Goal: Transaction & Acquisition: Book appointment/travel/reservation

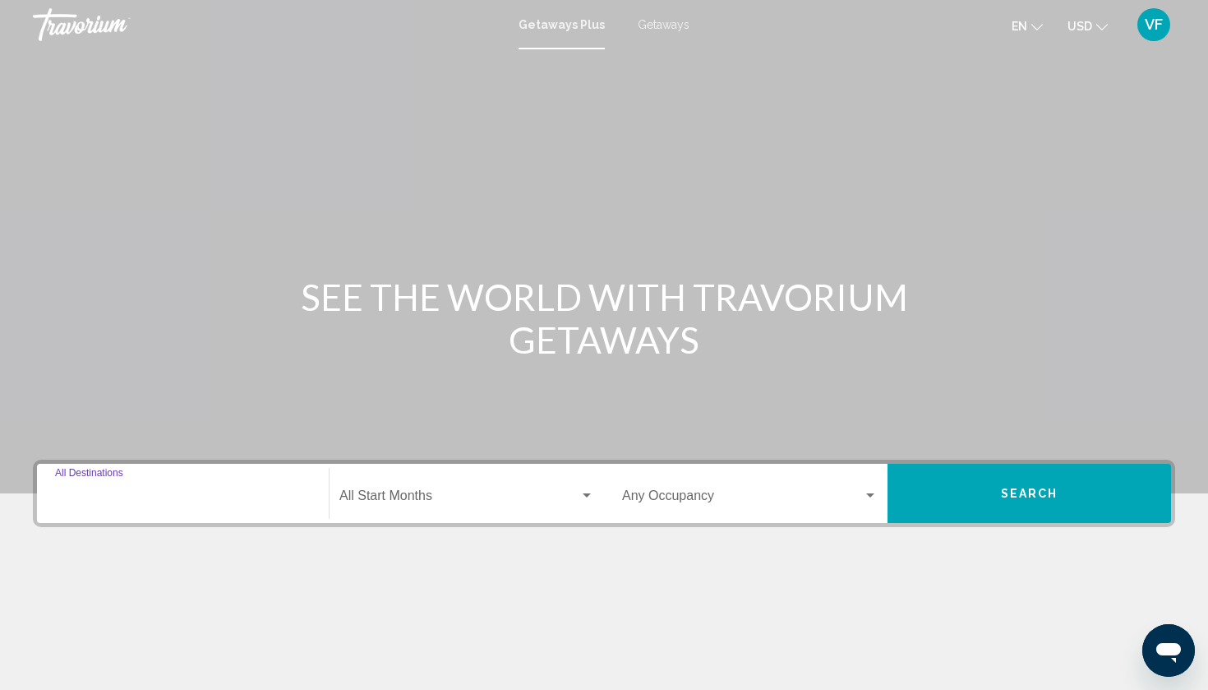
click at [178, 491] on input "Destination All Destinations" at bounding box center [183, 498] width 256 height 15
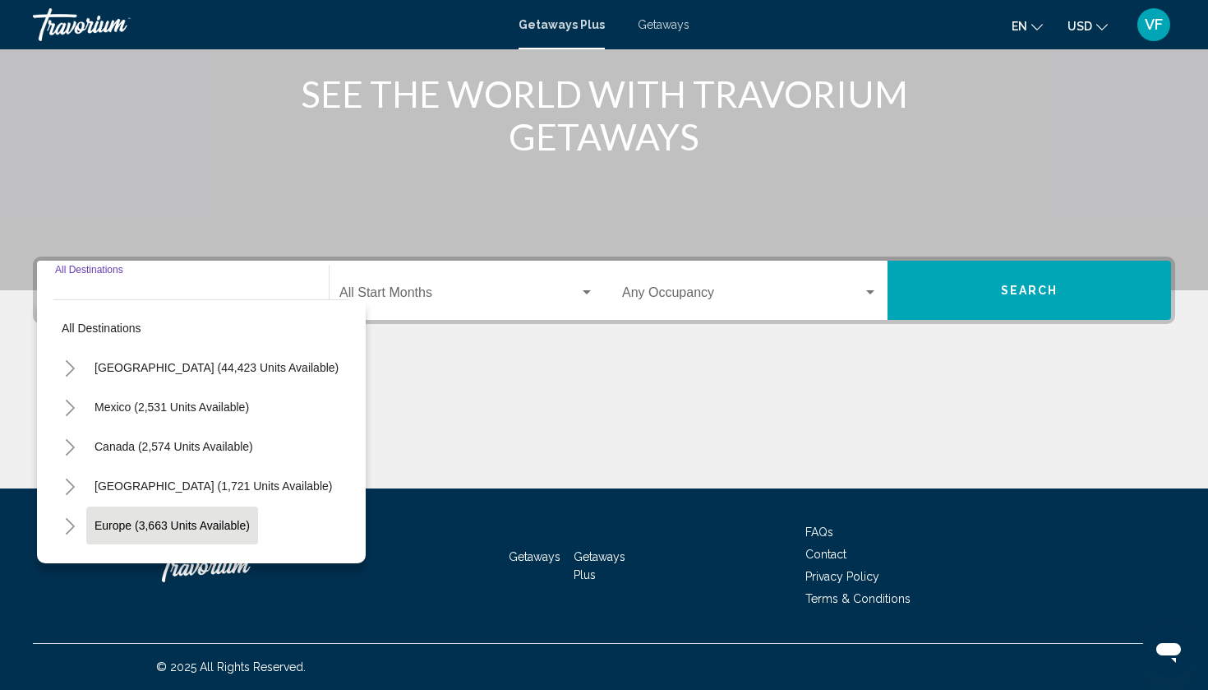
scroll to position [8, 0]
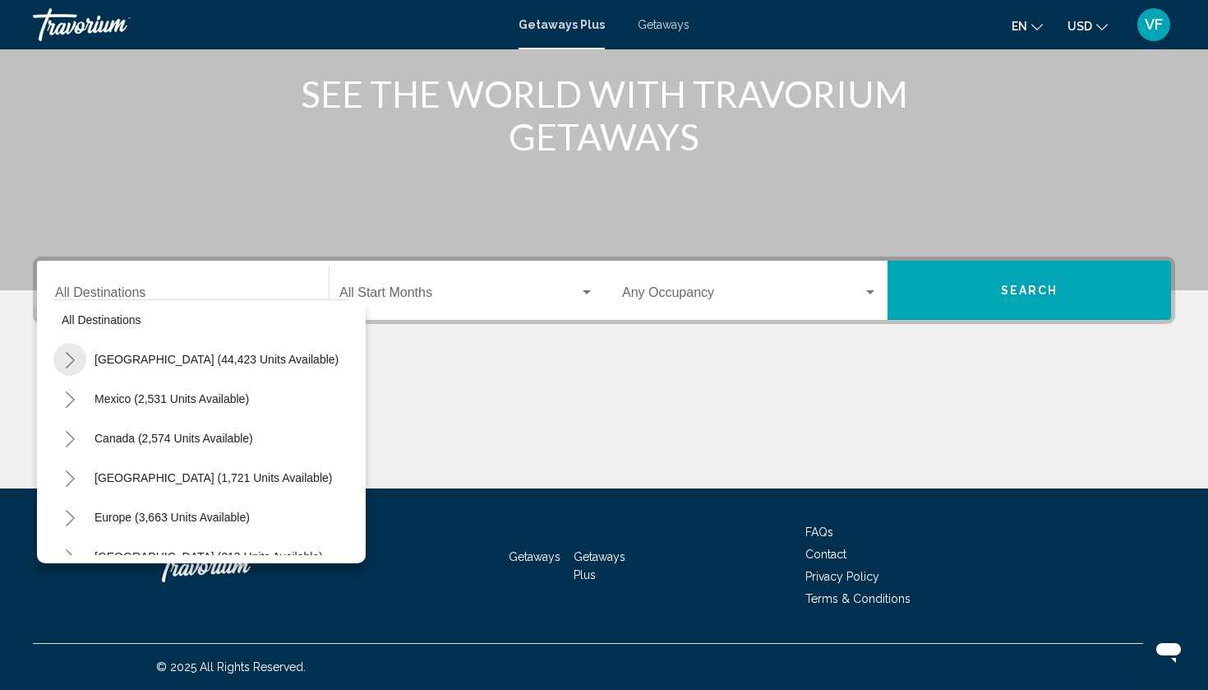
click at [76, 362] on button "Toggle United States (44,423 units available)" at bounding box center [69, 359] width 33 height 33
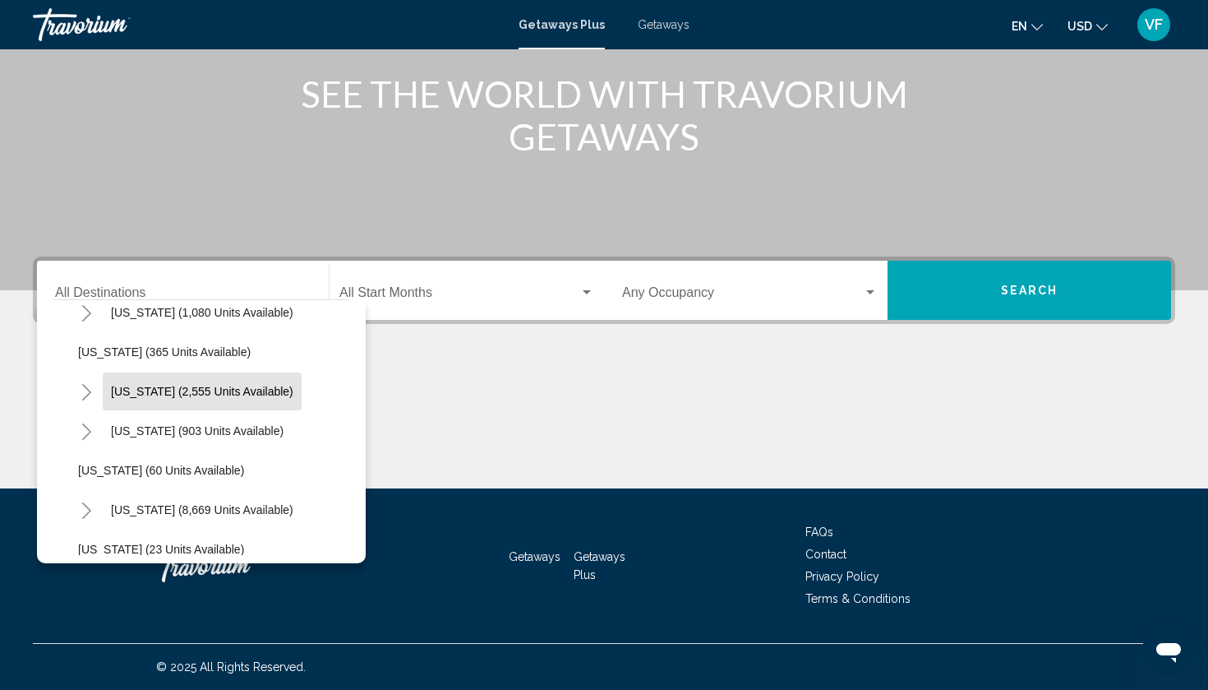
scroll to position [143, 0]
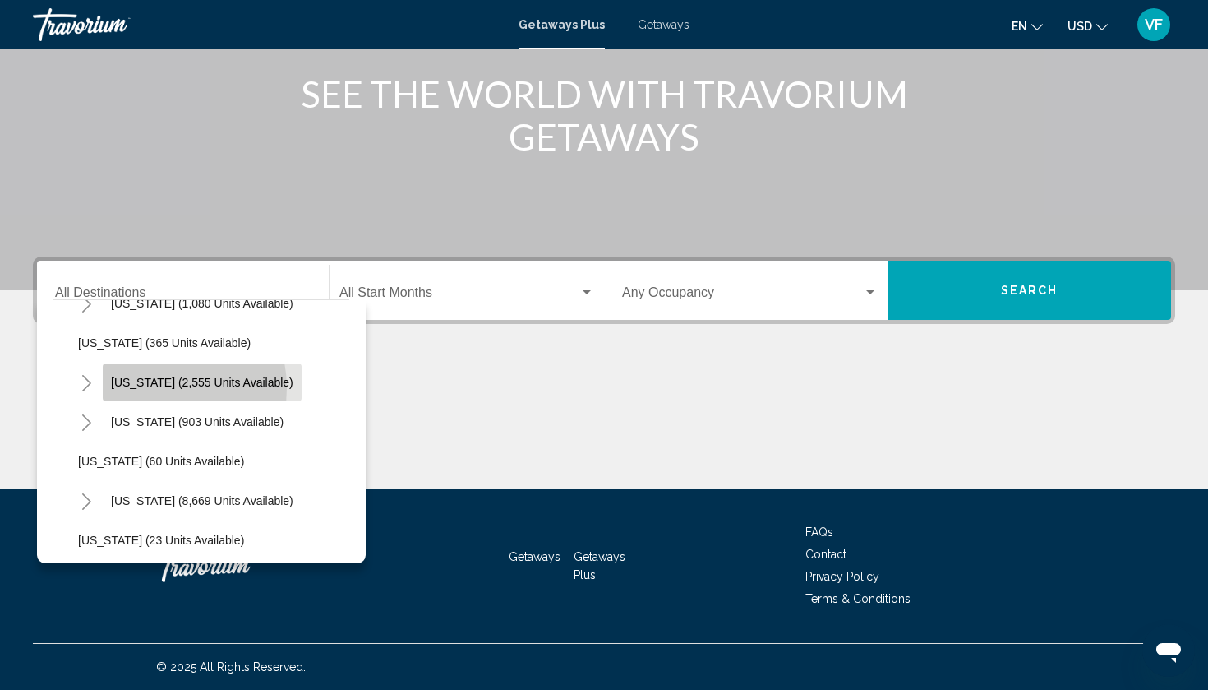
click at [145, 388] on span "[US_STATE] (2,555 units available)" at bounding box center [202, 382] width 182 height 13
type input "**********"
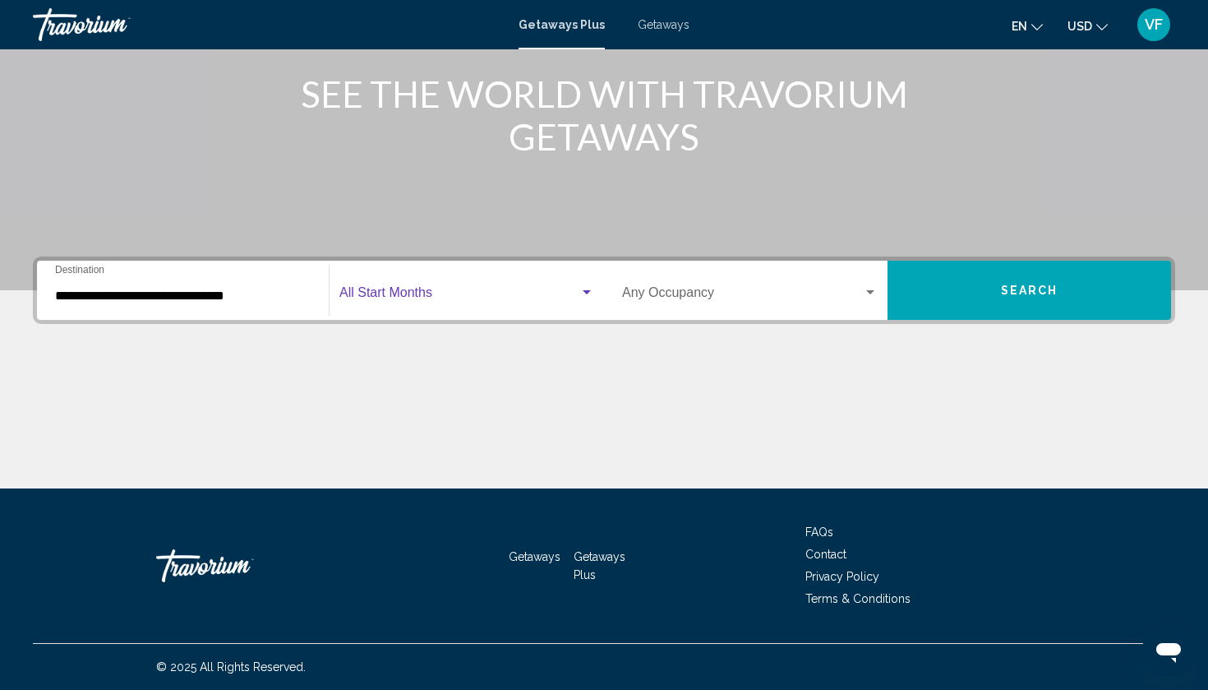
click at [547, 293] on span "Search widget" at bounding box center [459, 295] width 240 height 15
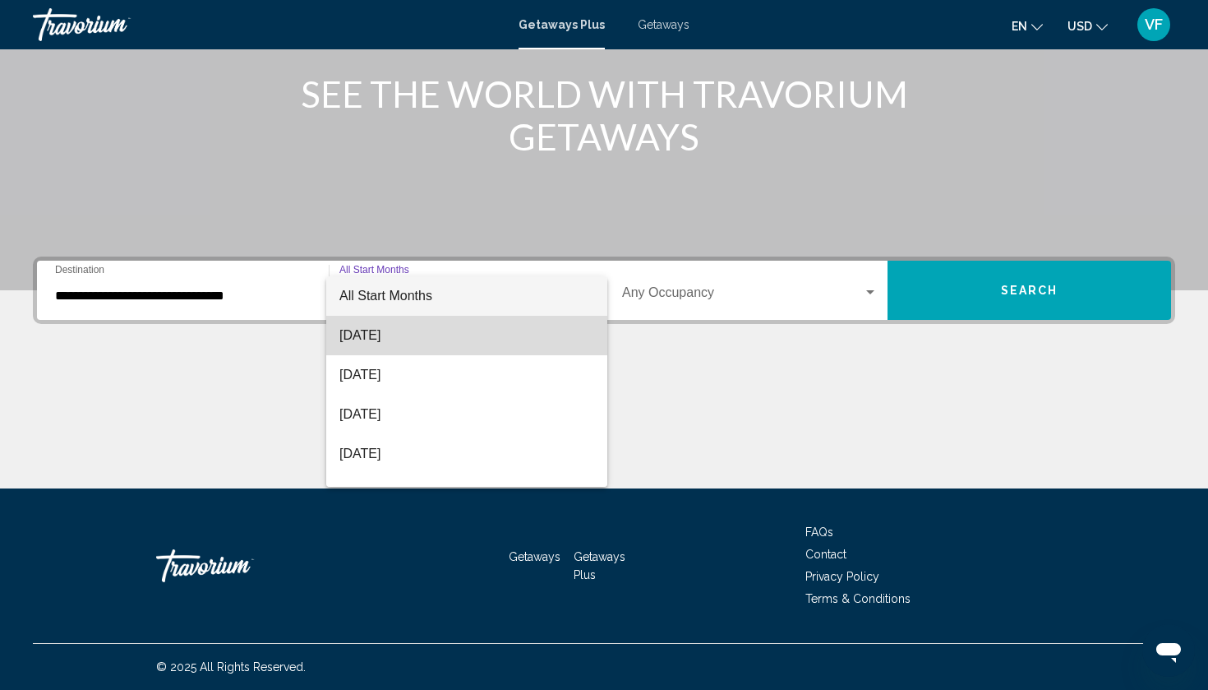
click at [410, 331] on span "[DATE]" at bounding box center [466, 335] width 255 height 39
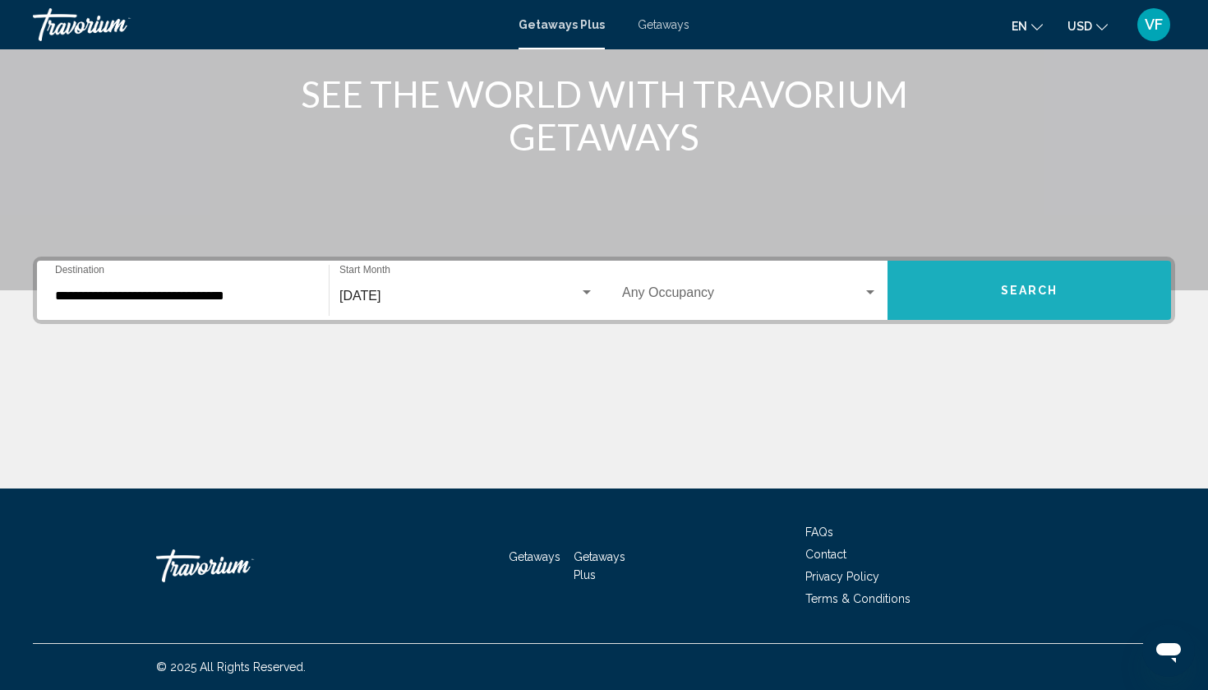
click at [973, 292] on button "Search" at bounding box center [1030, 290] width 284 height 59
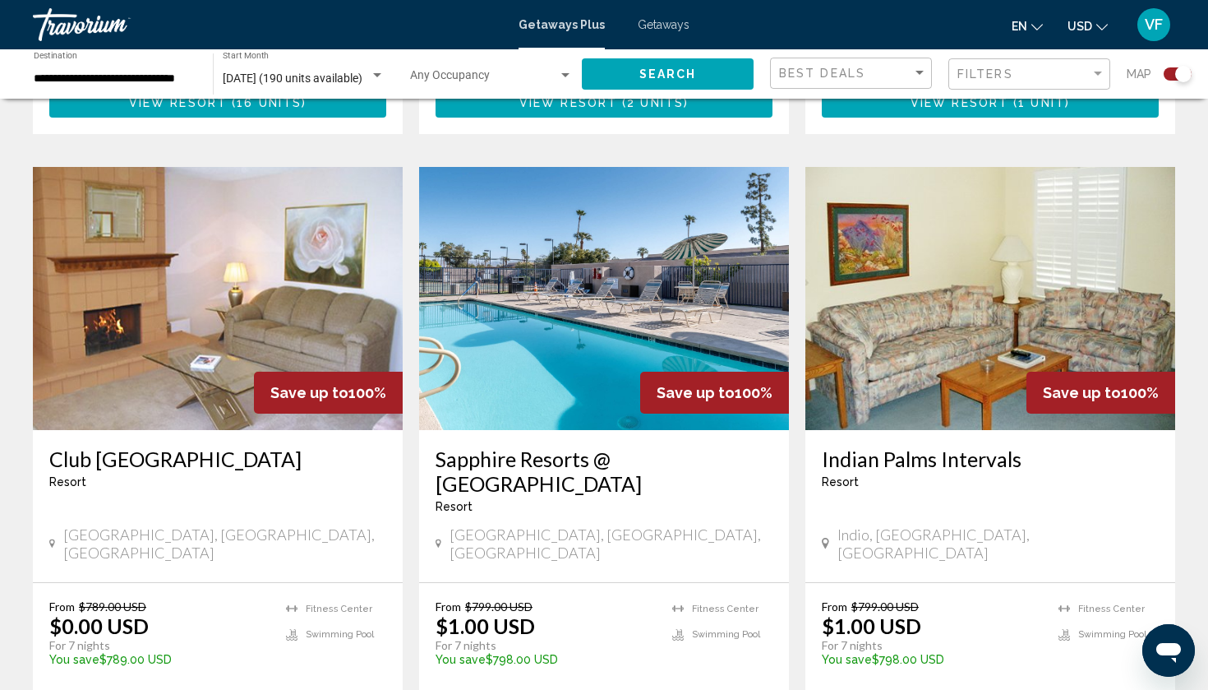
scroll to position [1123, 0]
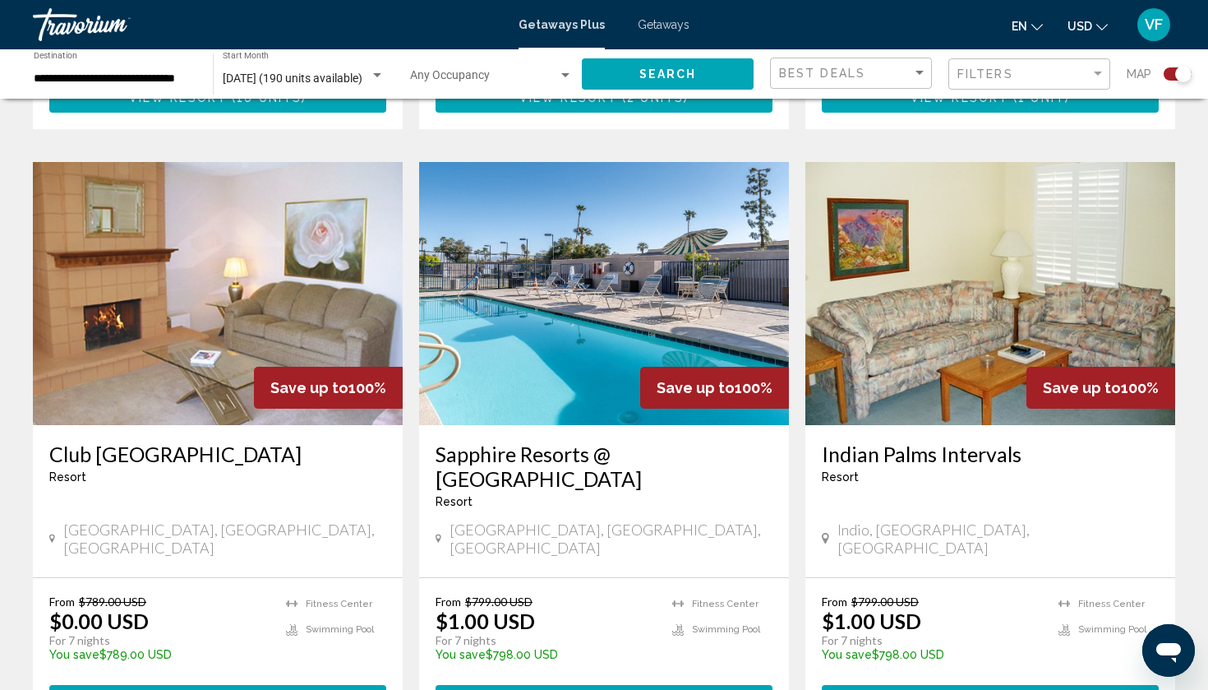
click at [135, 84] on input "**********" at bounding box center [115, 78] width 163 height 13
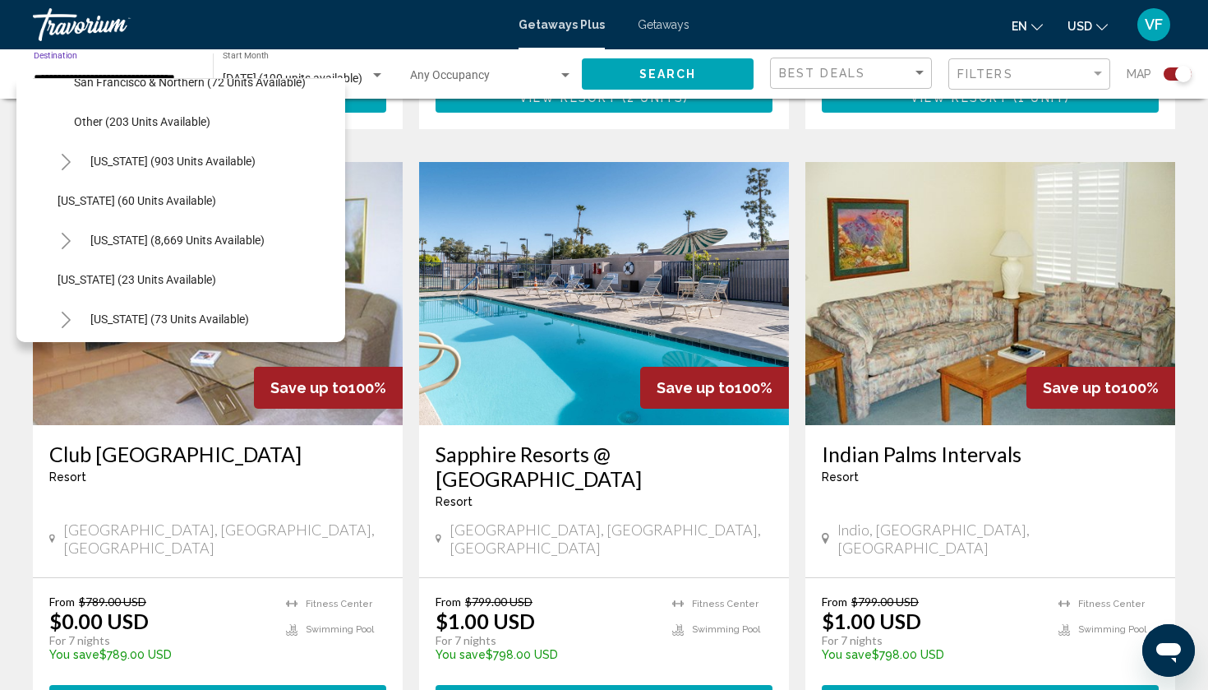
scroll to position [437, 0]
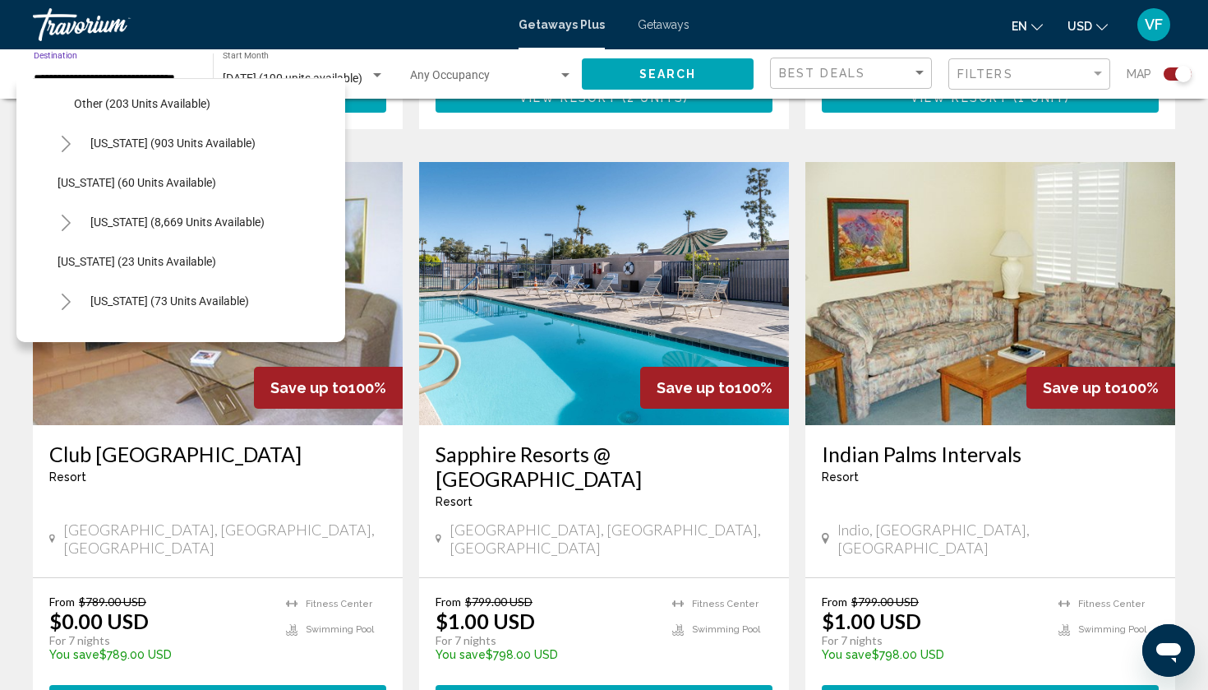
click at [66, 142] on icon "Toggle Colorado (903 units available)" at bounding box center [66, 144] width 12 height 16
click at [66, 141] on icon "Toggle Colorado (903 units available)" at bounding box center [66, 144] width 12 height 16
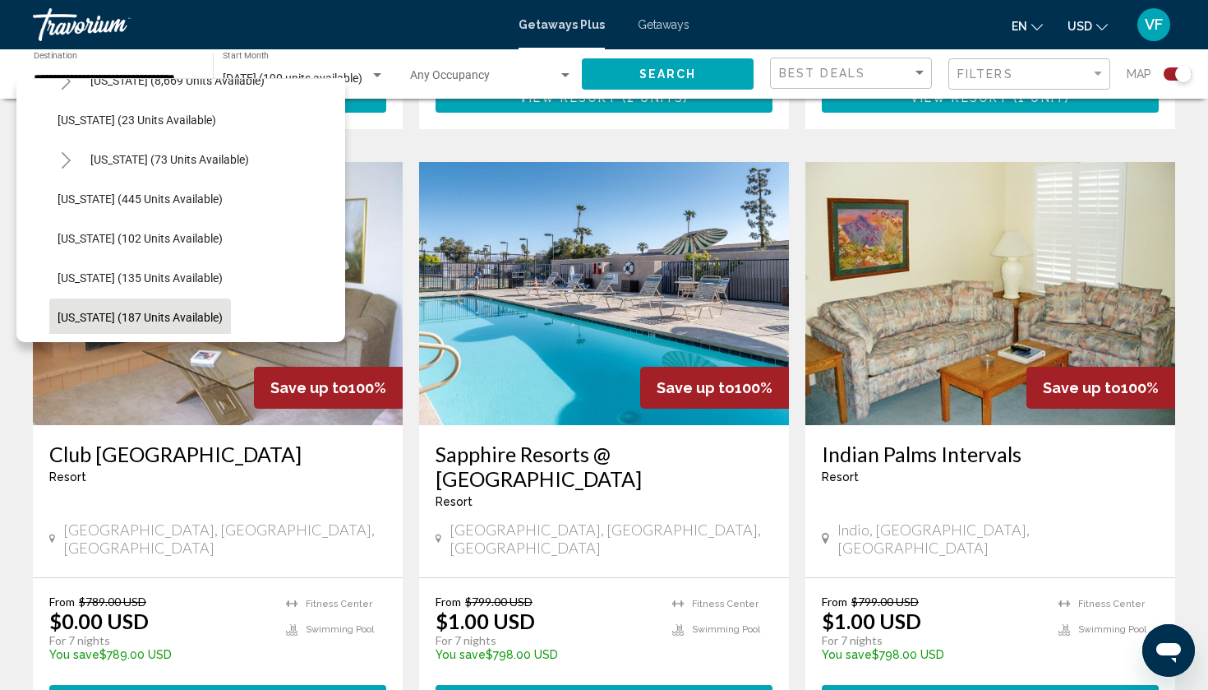
scroll to position [573, 0]
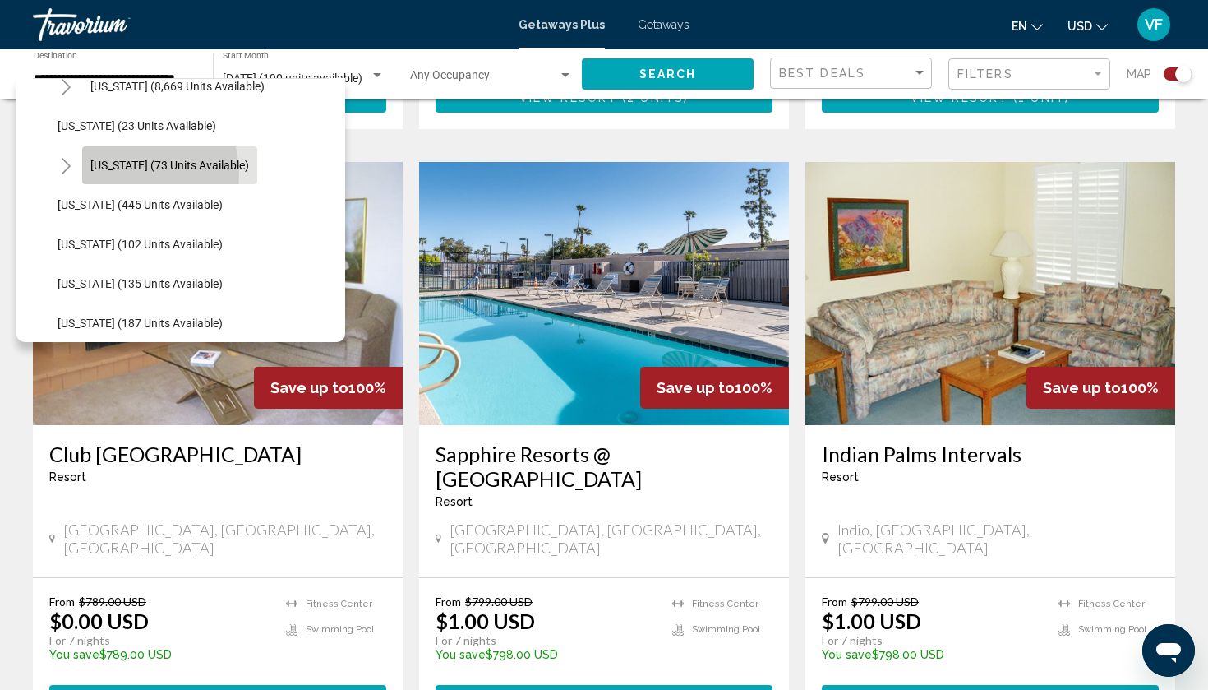
click at [117, 175] on button "[US_STATE] (73 units available)" at bounding box center [169, 165] width 175 height 38
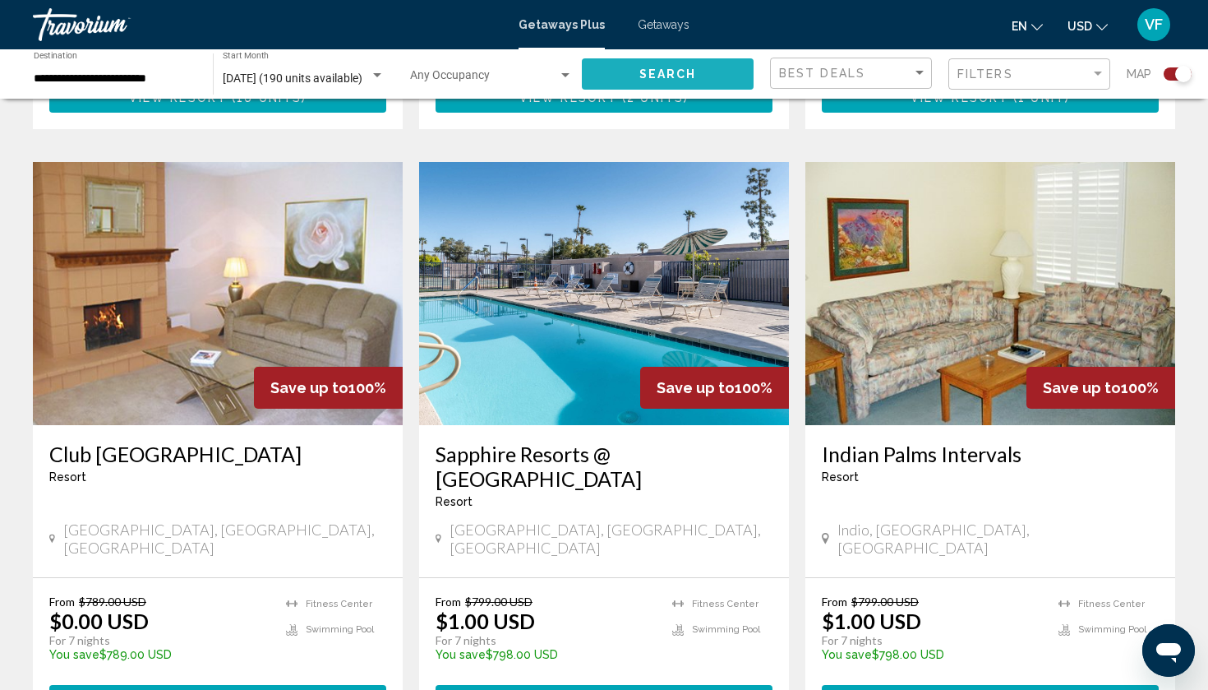
click at [640, 77] on span "Search" at bounding box center [668, 74] width 58 height 13
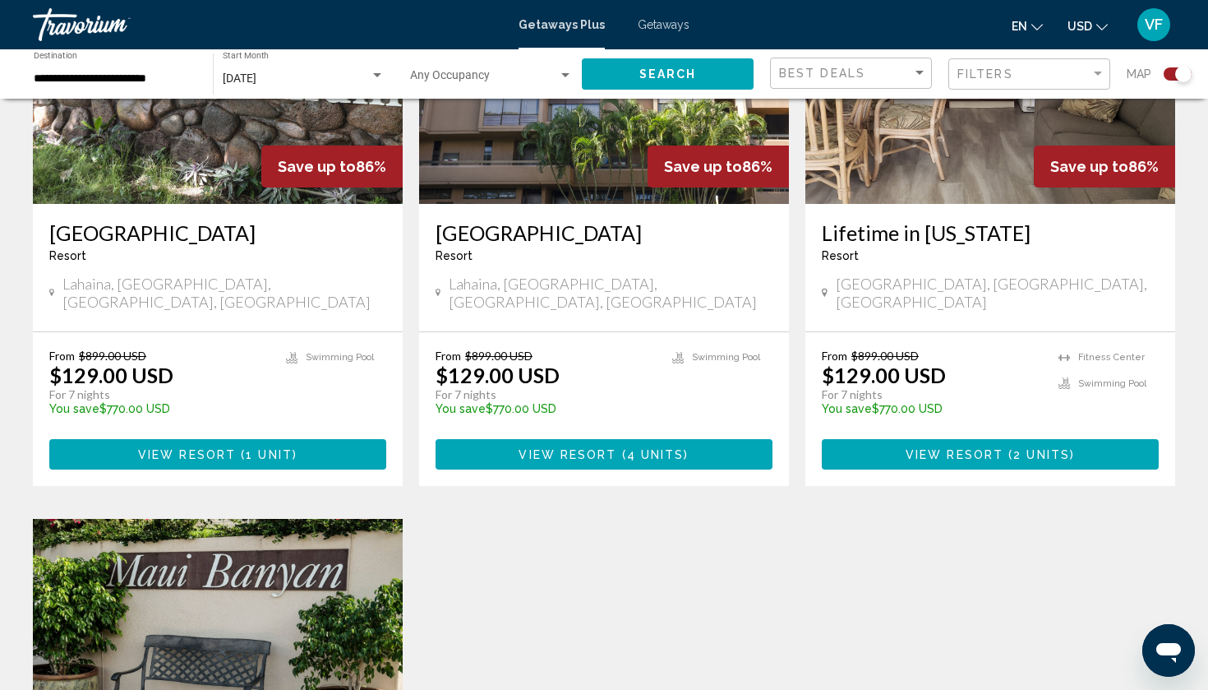
scroll to position [1922, 0]
click at [143, 72] on input "**********" at bounding box center [115, 78] width 163 height 13
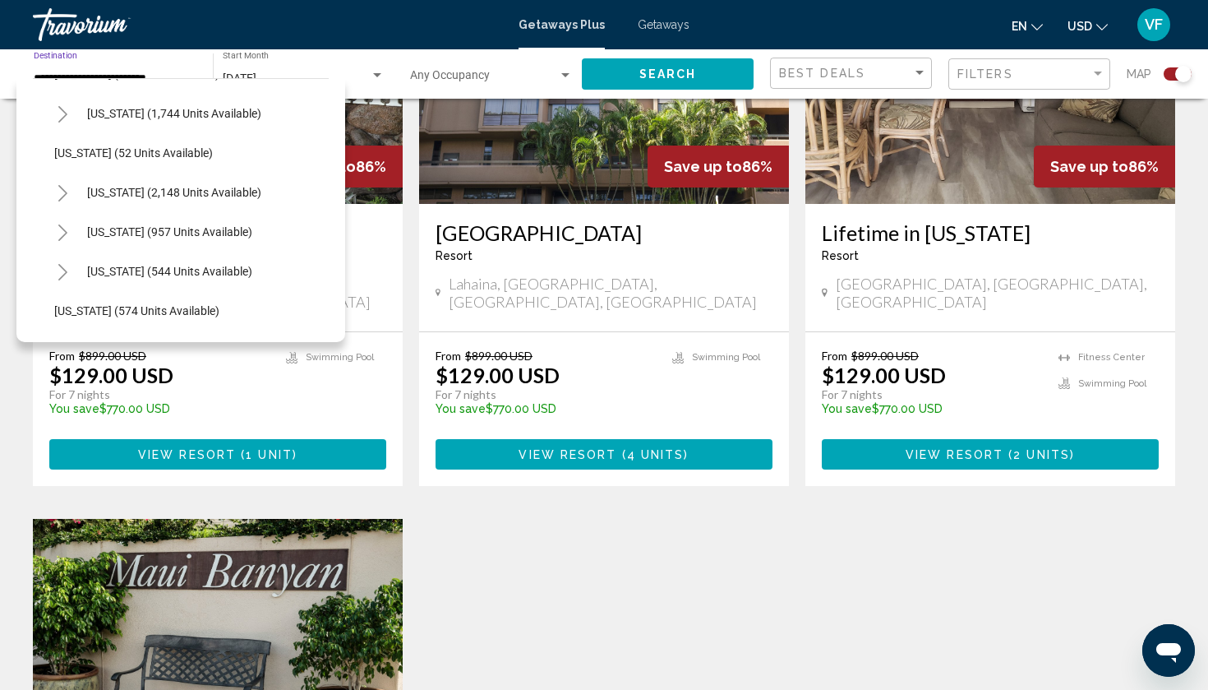
scroll to position [1354, 3]
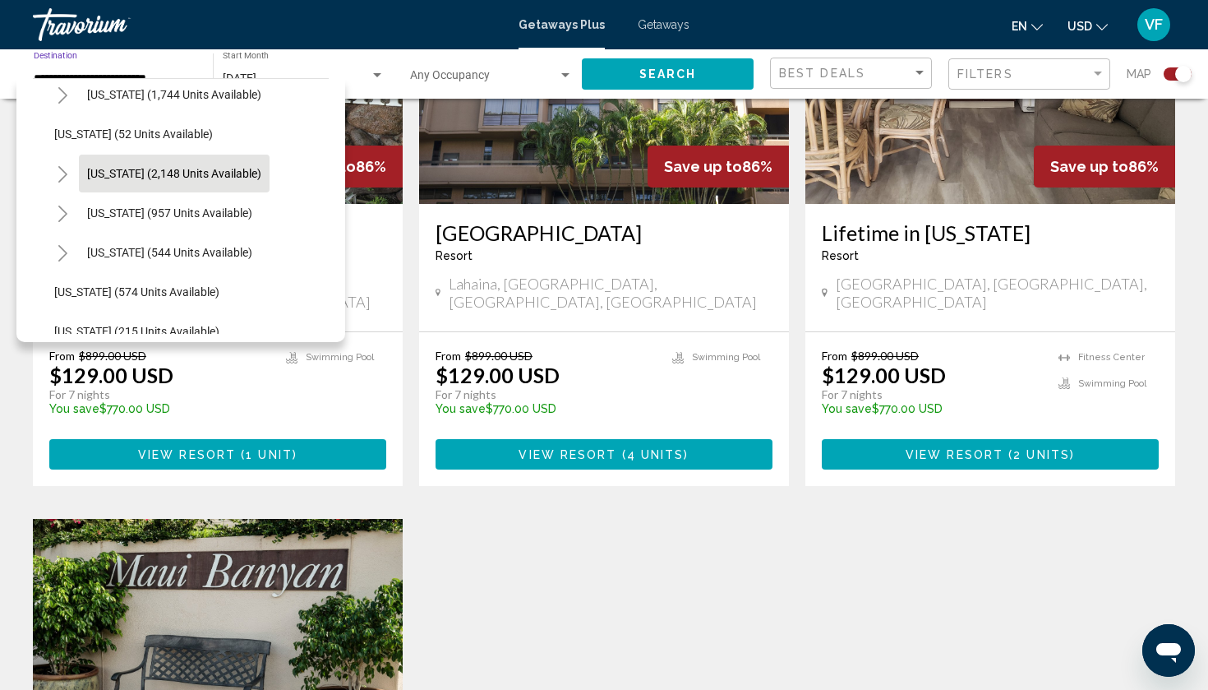
click at [122, 179] on span "[US_STATE] (2,148 units available)" at bounding box center [174, 173] width 174 height 13
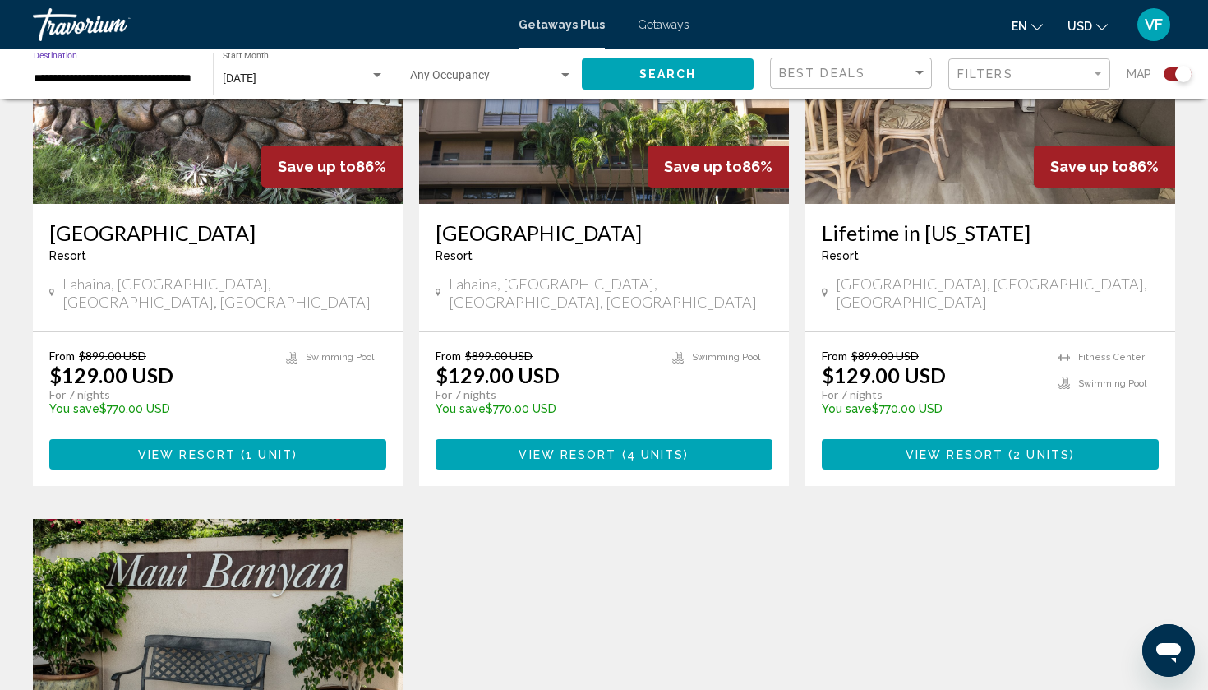
click at [643, 87] on button "Search" at bounding box center [668, 73] width 172 height 30
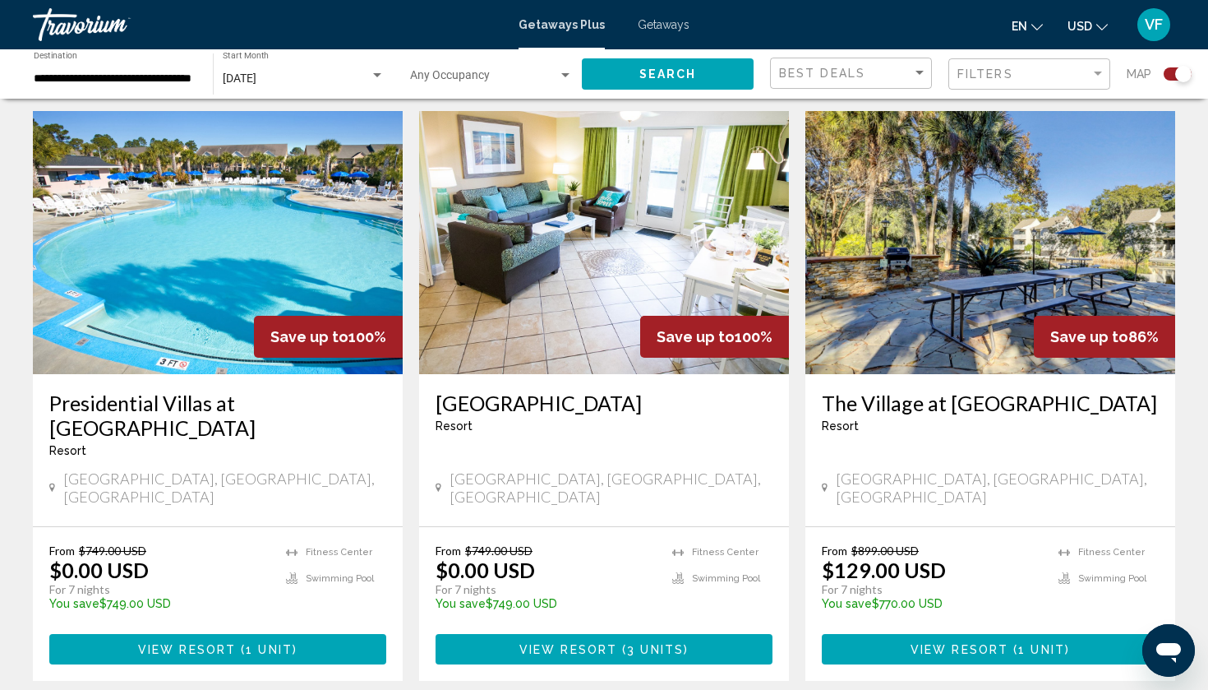
scroll to position [581, 0]
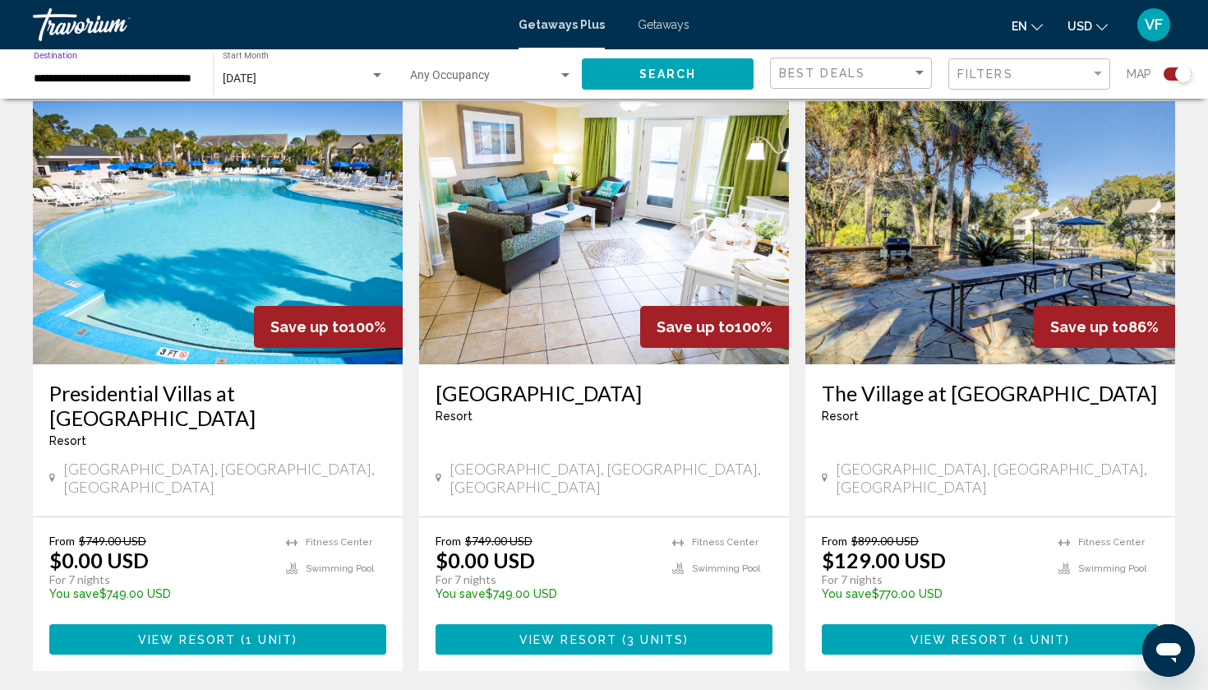
click at [106, 76] on input "**********" at bounding box center [115, 78] width 163 height 13
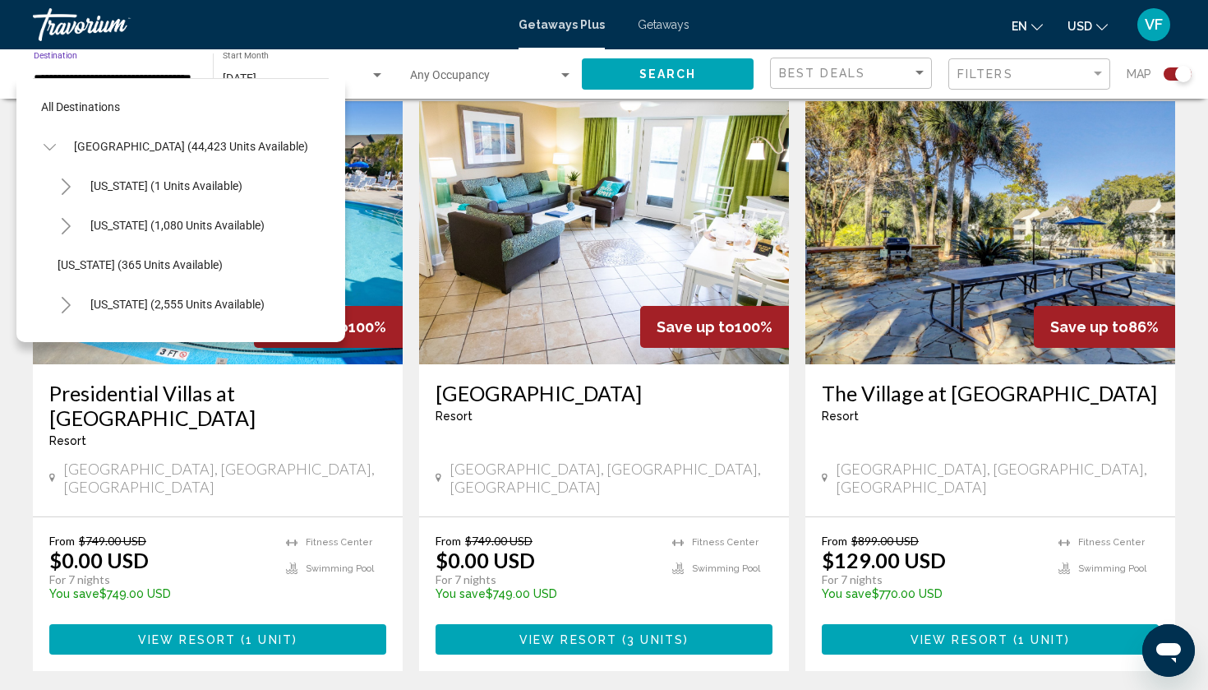
scroll to position [2, 0]
click at [58, 242] on div "[US_STATE] (1,080 units available)" at bounding box center [188, 222] width 279 height 39
click at [64, 229] on icon "Toggle Arizona (1,080 units available)" at bounding box center [66, 223] width 9 height 16
click at [64, 229] on icon "Toggle Arizona (1,080 units available)" at bounding box center [66, 223] width 12 height 16
click at [64, 229] on icon "Toggle Arizona (1,080 units available)" at bounding box center [66, 223] width 9 height 16
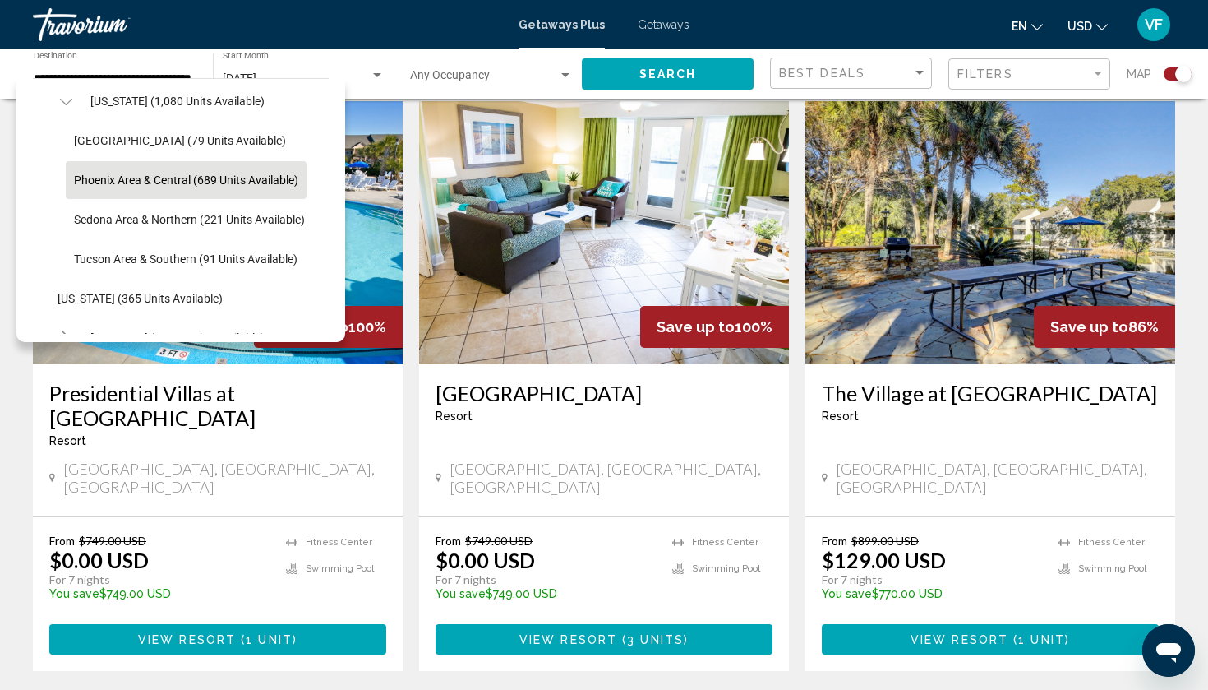
scroll to position [132, 0]
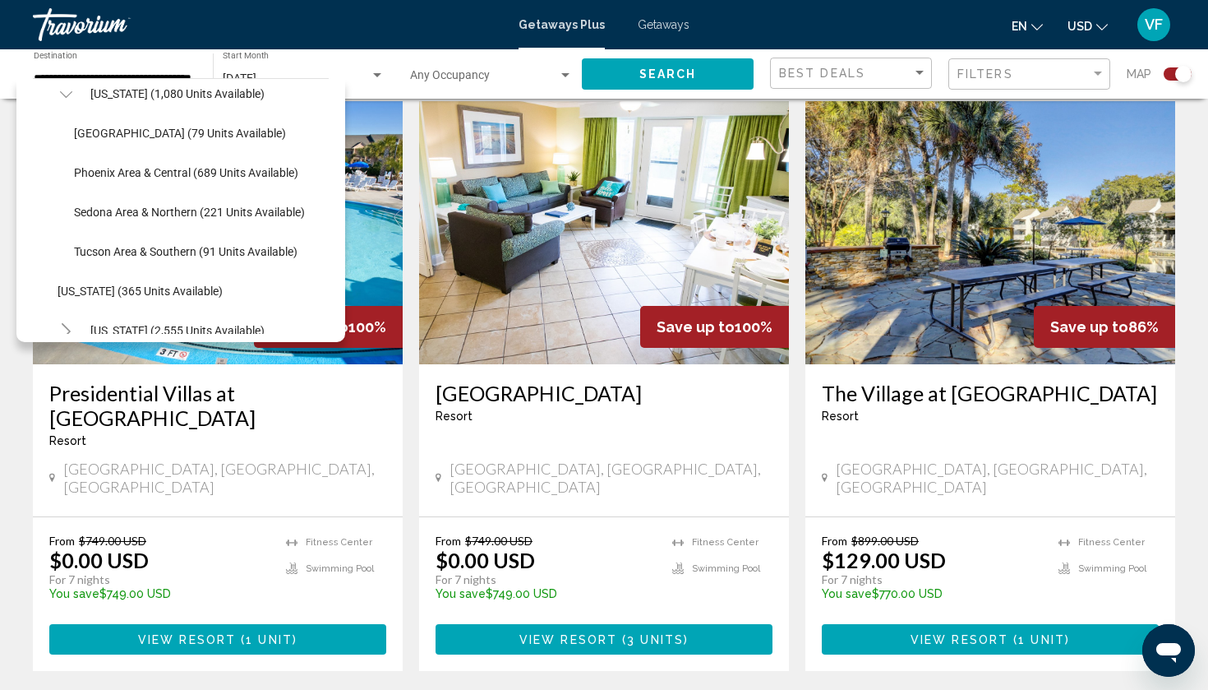
click at [65, 98] on icon "Toggle Arizona (1,080 units available)" at bounding box center [66, 94] width 12 height 16
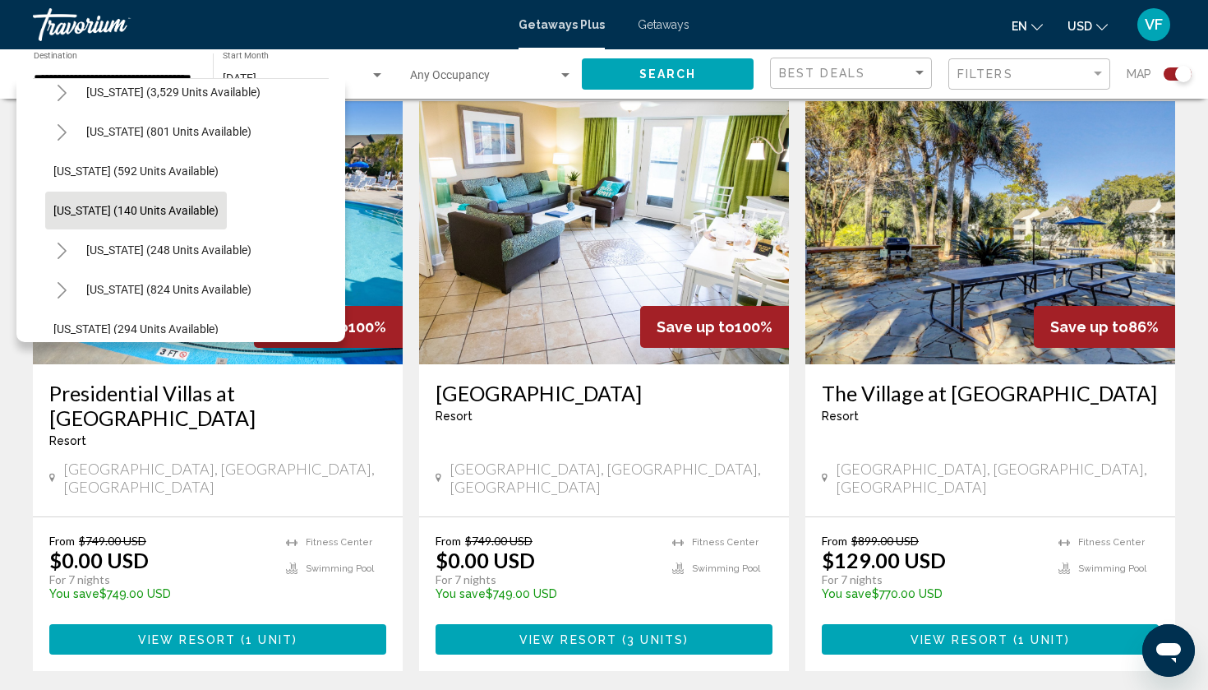
scroll to position [1003, 4]
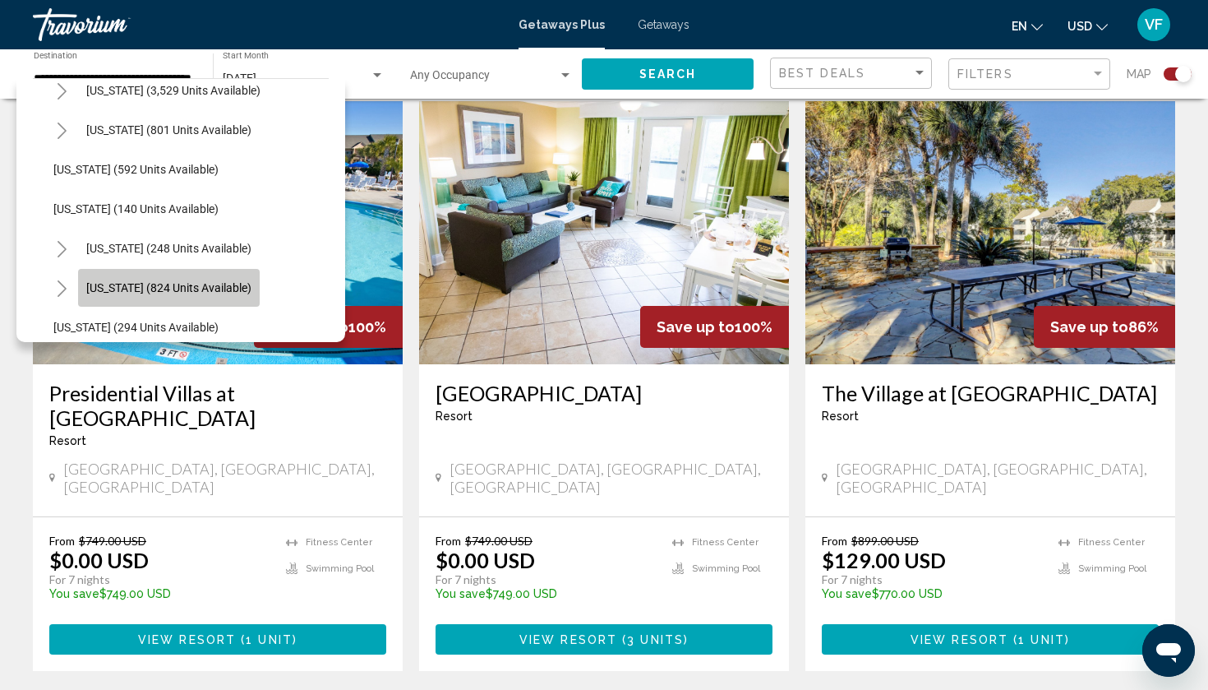
click at [109, 290] on span "[US_STATE] (824 units available)" at bounding box center [168, 287] width 165 height 13
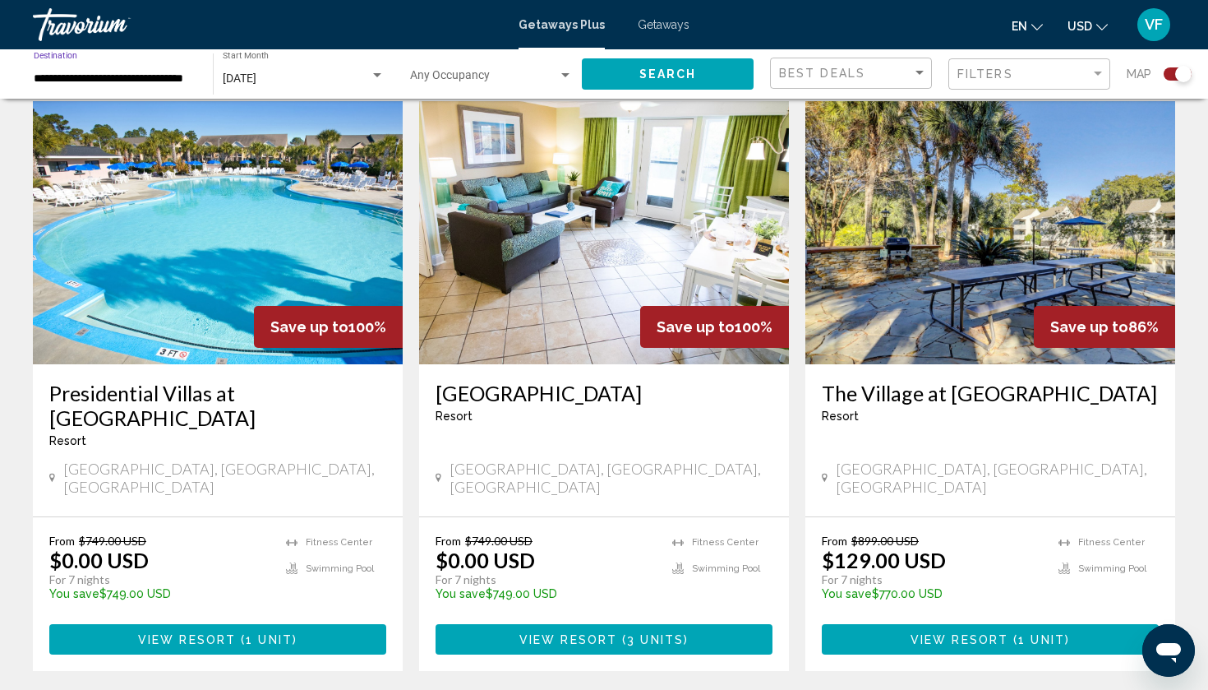
click at [607, 72] on button "Search" at bounding box center [668, 73] width 172 height 30
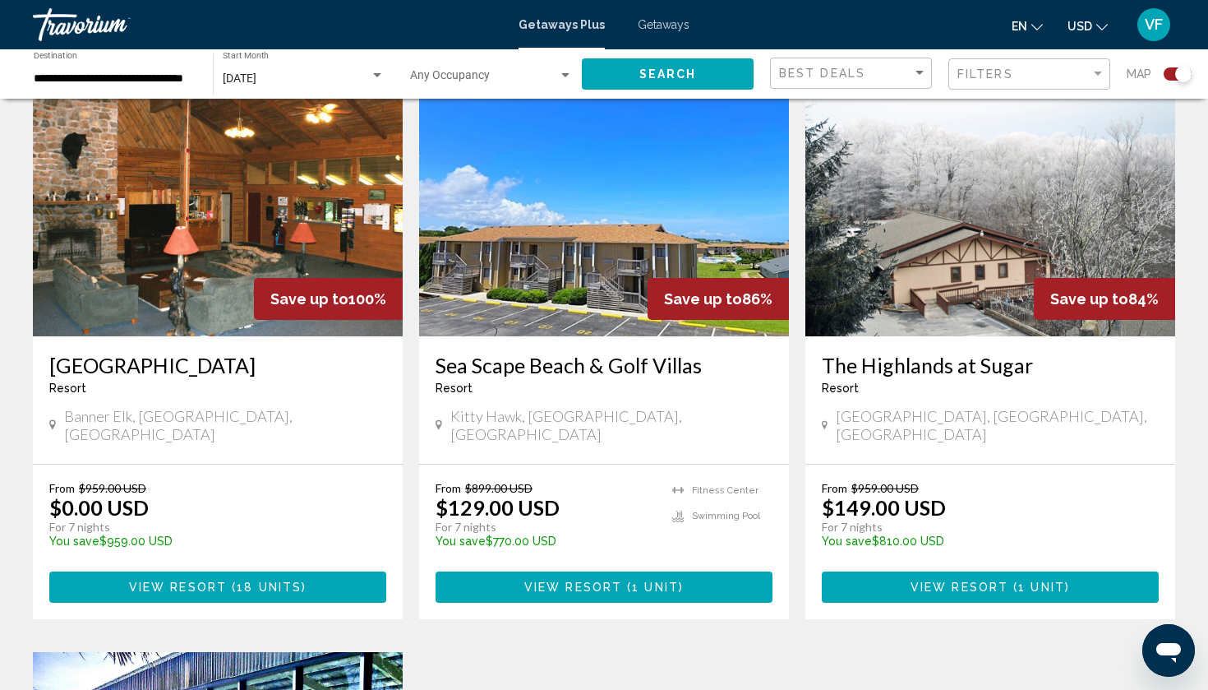
scroll to position [1211, 0]
click at [298, 67] on div "[DATE] Start Month All Start Months" at bounding box center [304, 74] width 162 height 45
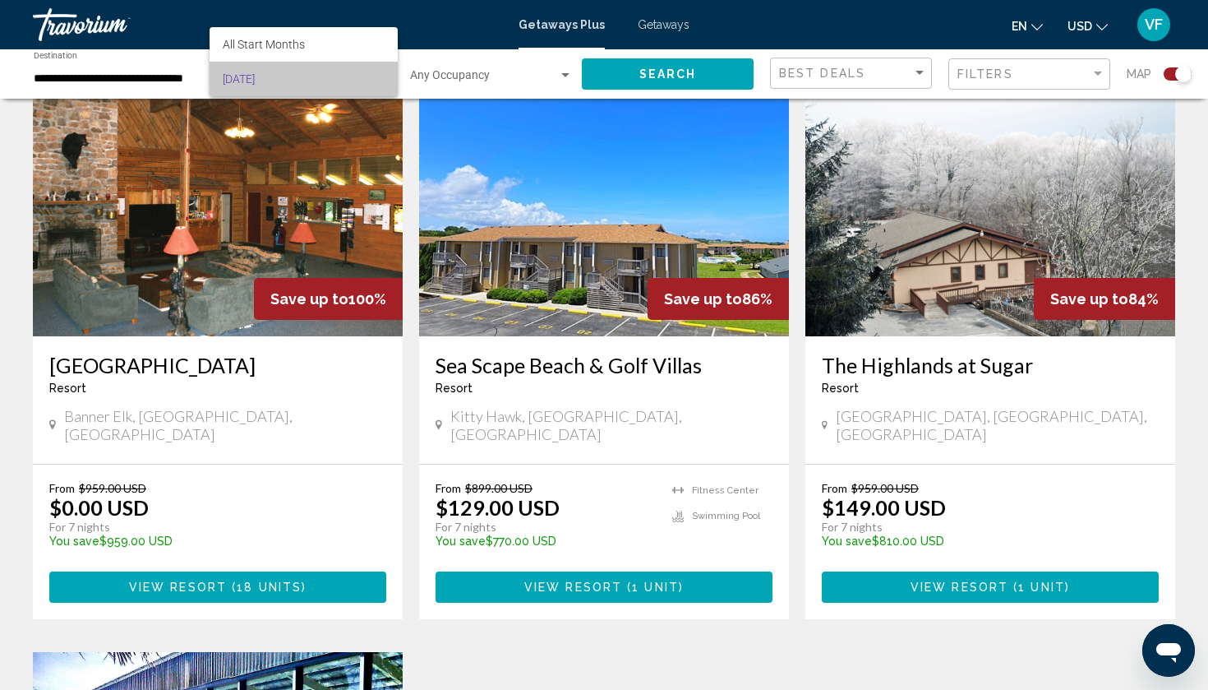
click at [256, 83] on span "[DATE]" at bounding box center [304, 79] width 162 height 35
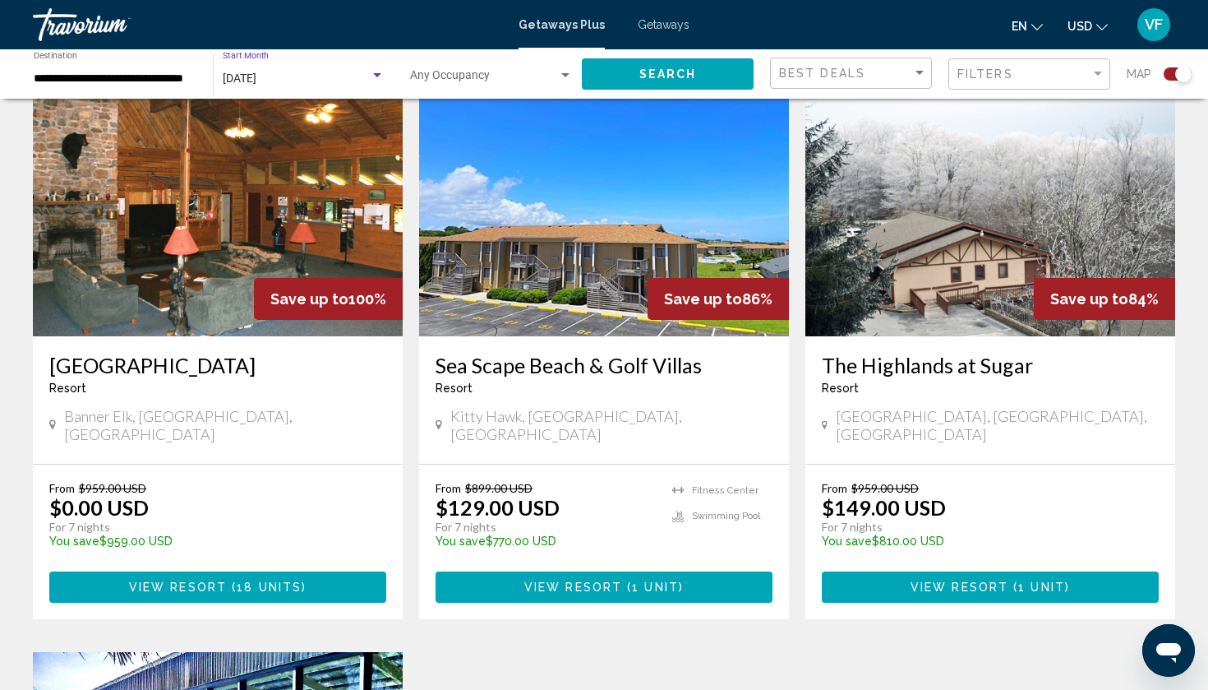
click at [256, 80] on span "[DATE]" at bounding box center [240, 78] width 34 height 13
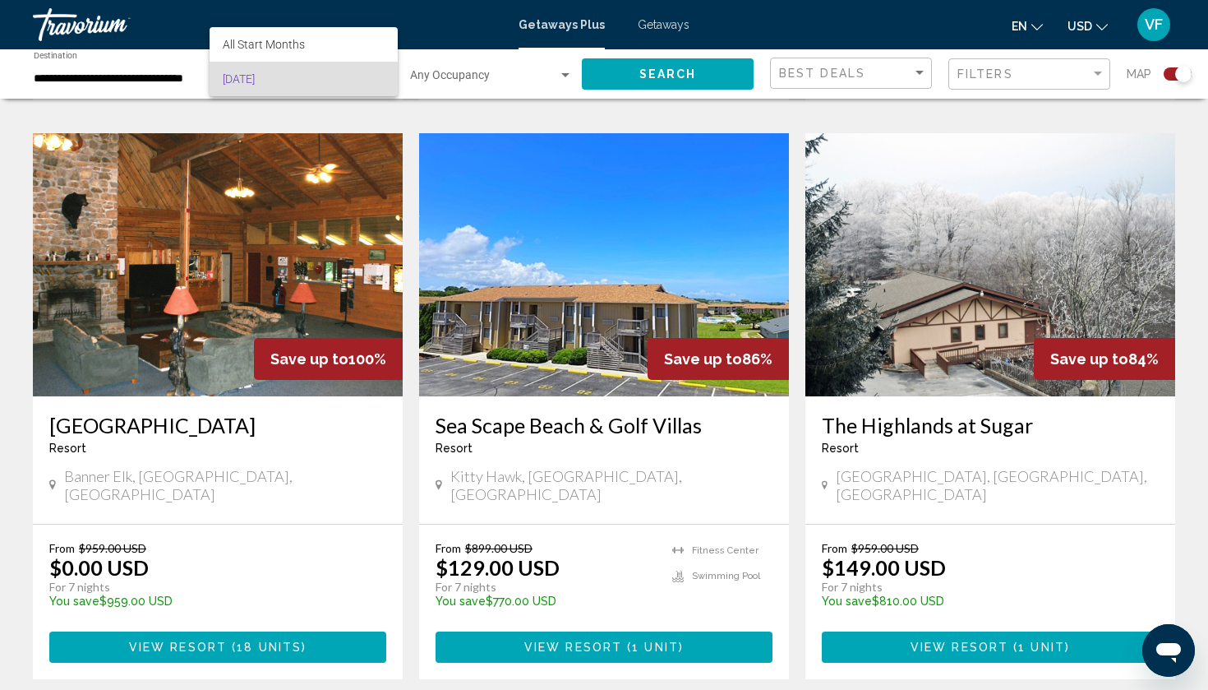
scroll to position [1124, 0]
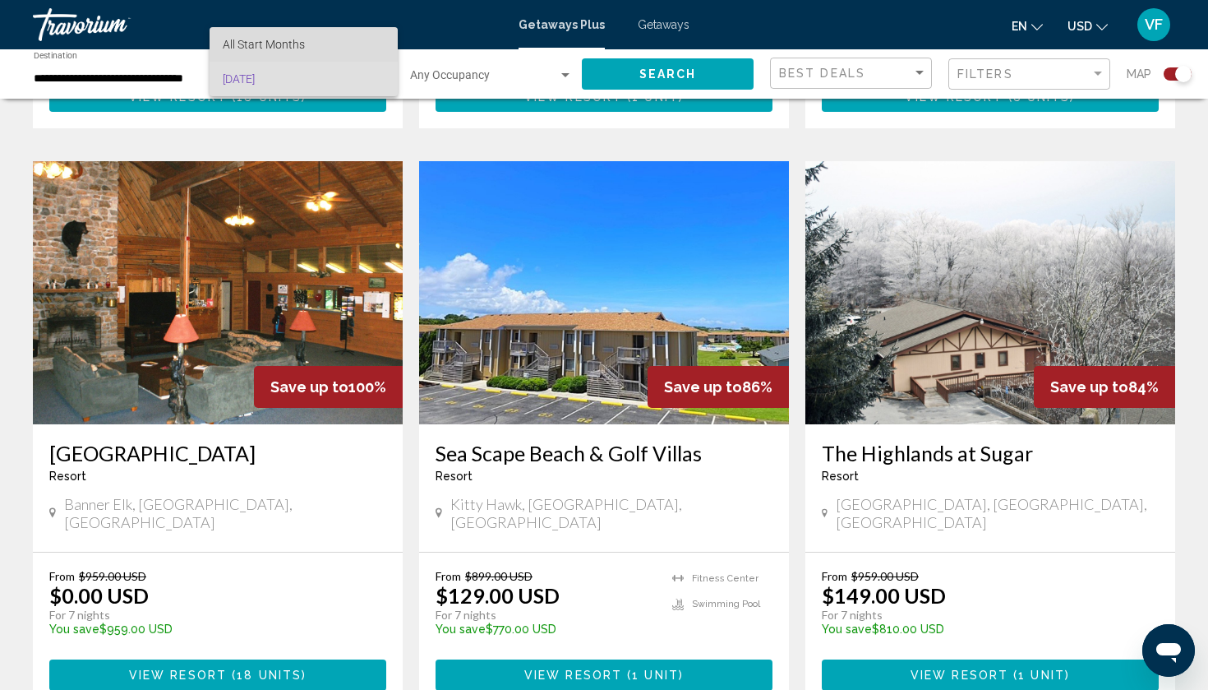
click at [261, 51] on span "All Start Months" at bounding box center [304, 44] width 162 height 35
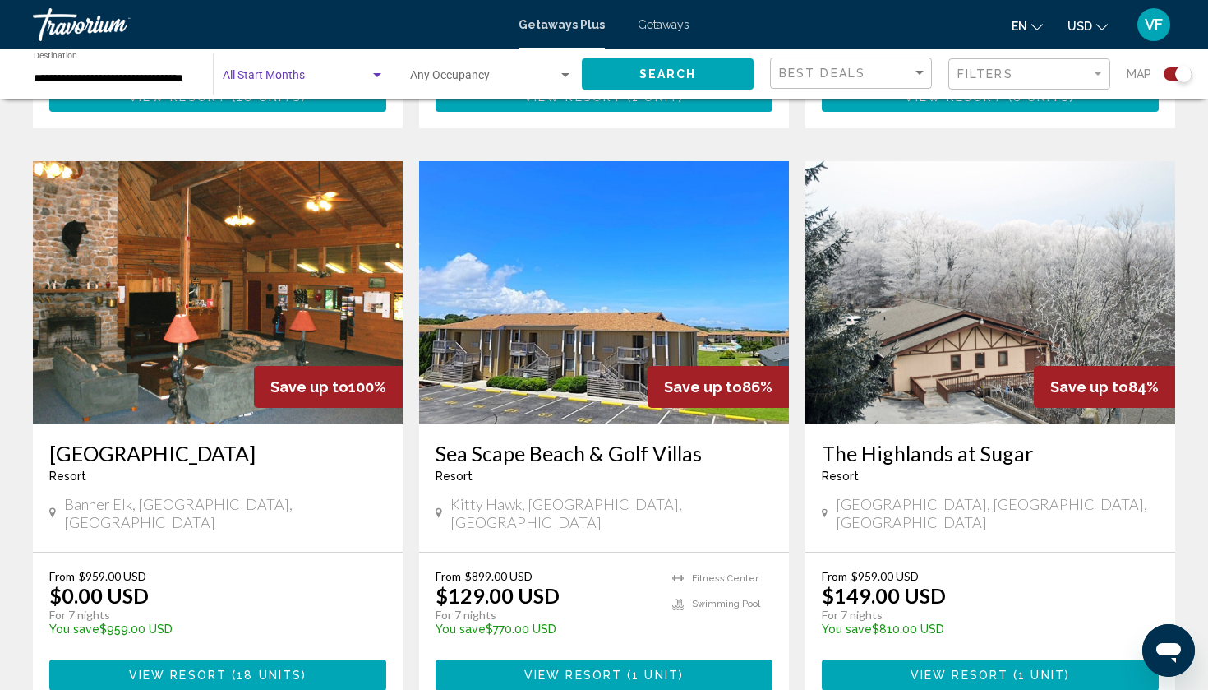
click at [279, 85] on span "Search widget" at bounding box center [296, 78] width 147 height 13
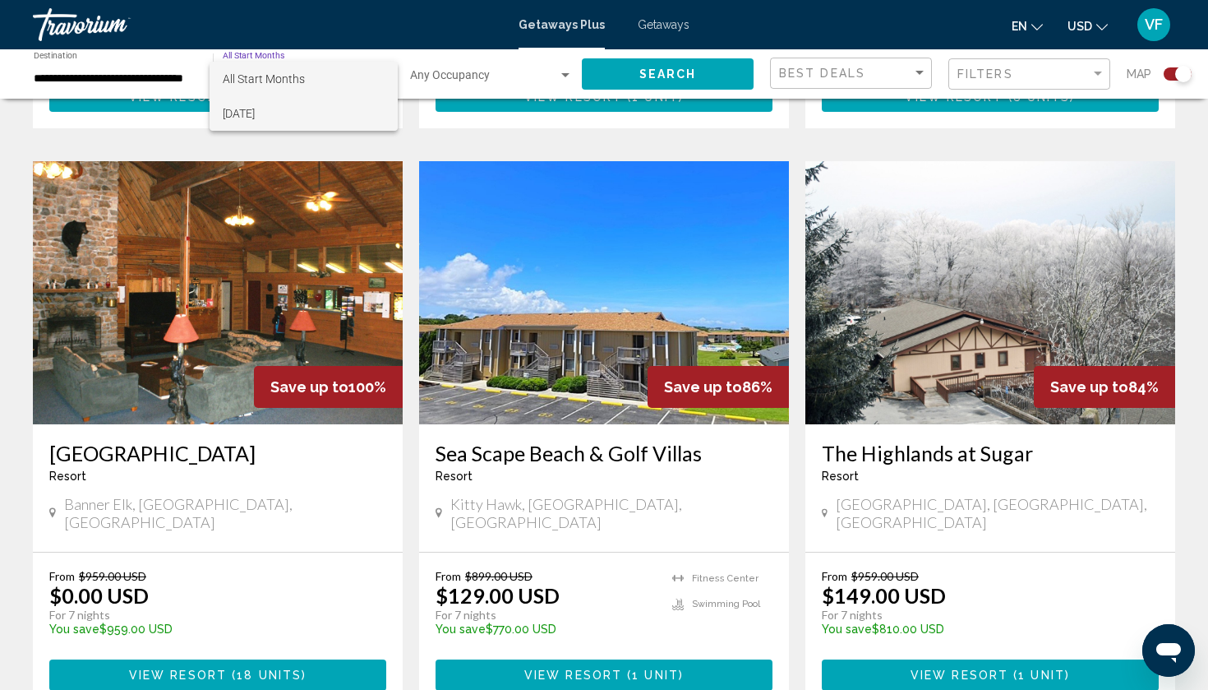
click at [289, 123] on span "[DATE]" at bounding box center [304, 113] width 162 height 35
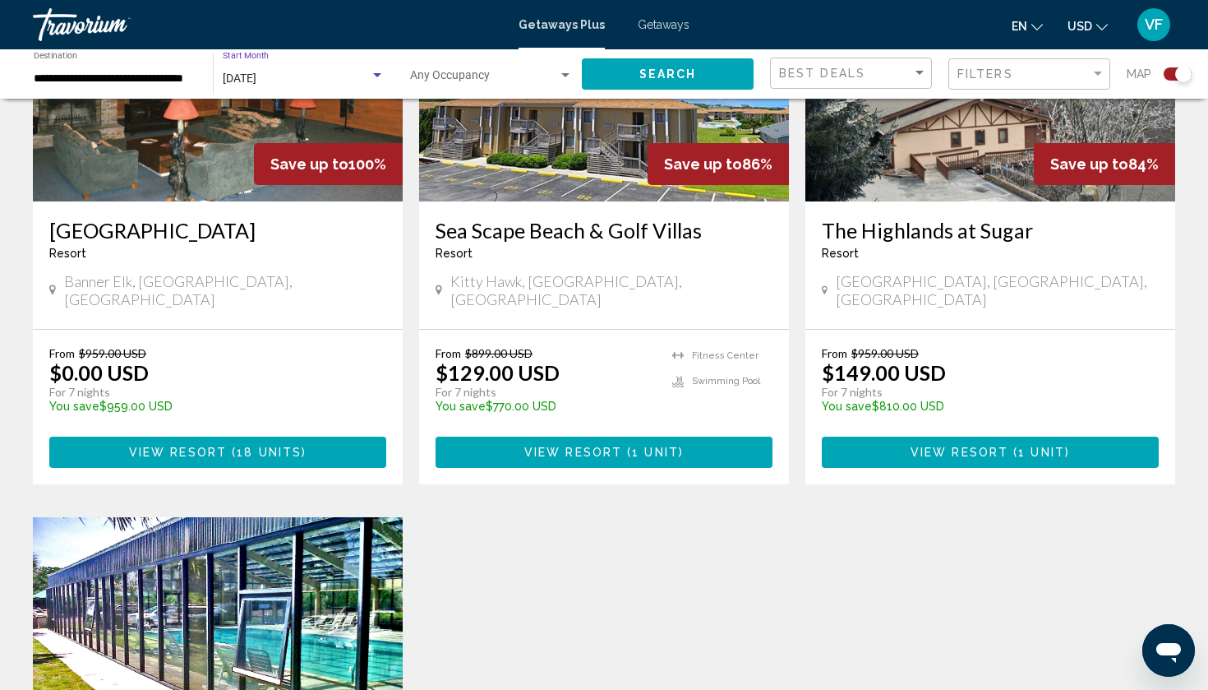
scroll to position [1356, 0]
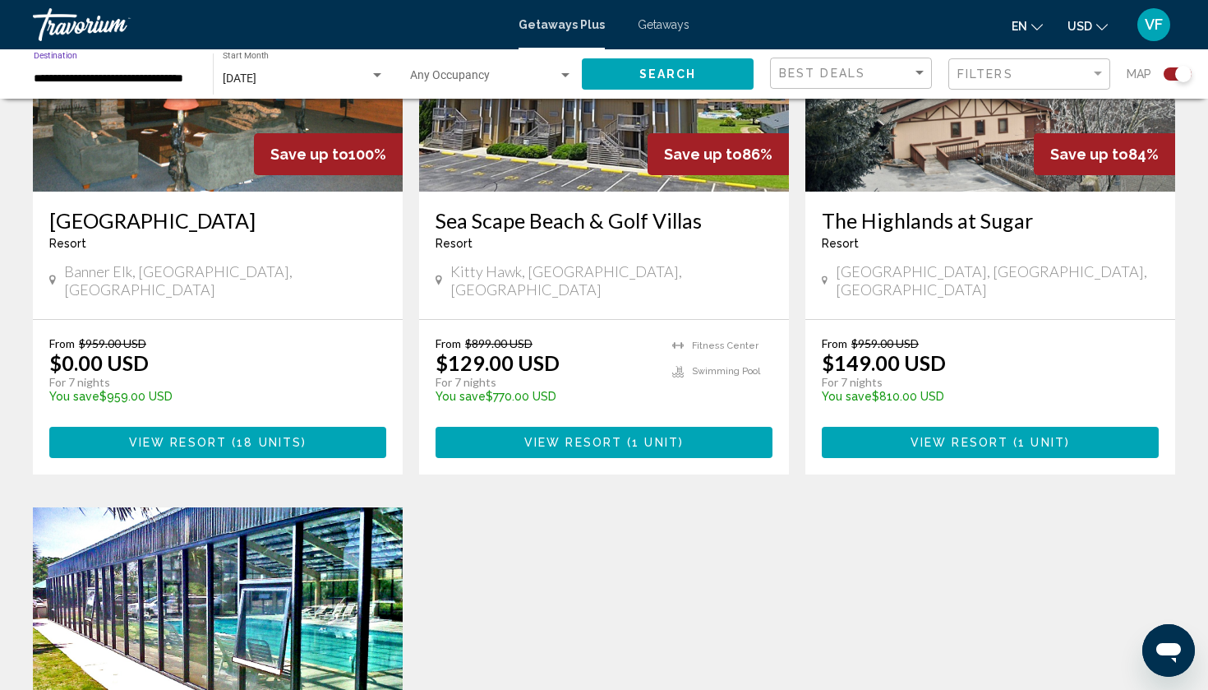
click at [88, 76] on input "**********" at bounding box center [115, 78] width 163 height 13
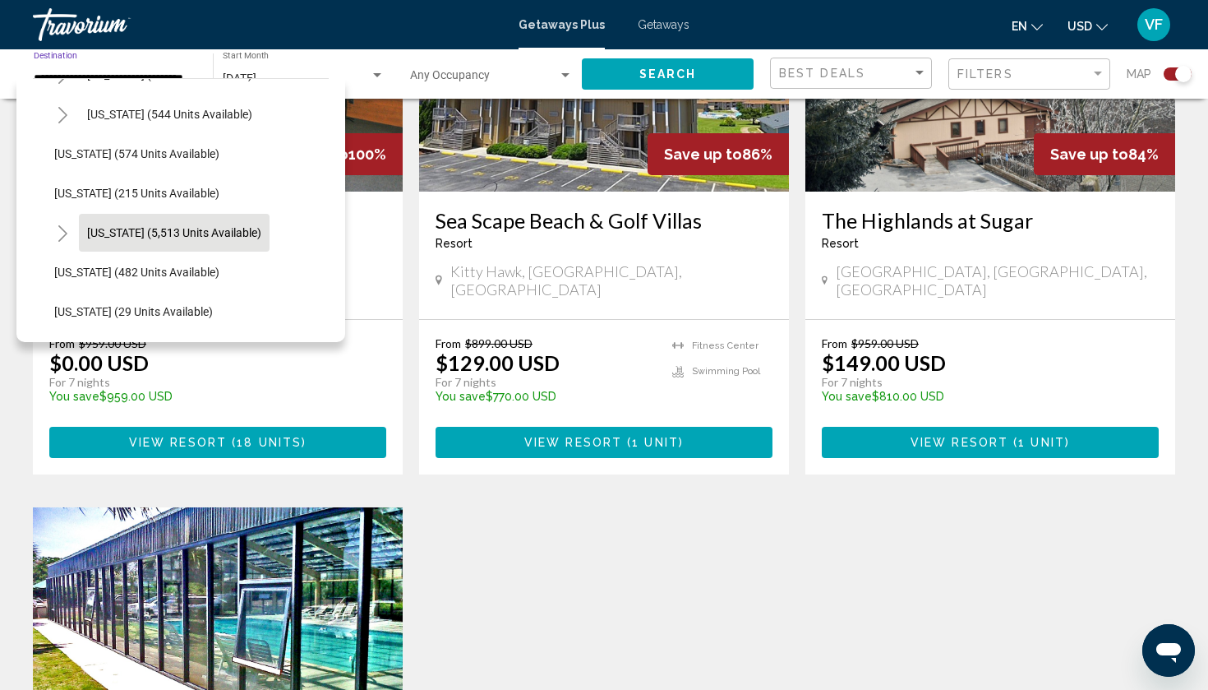
scroll to position [1490, 3]
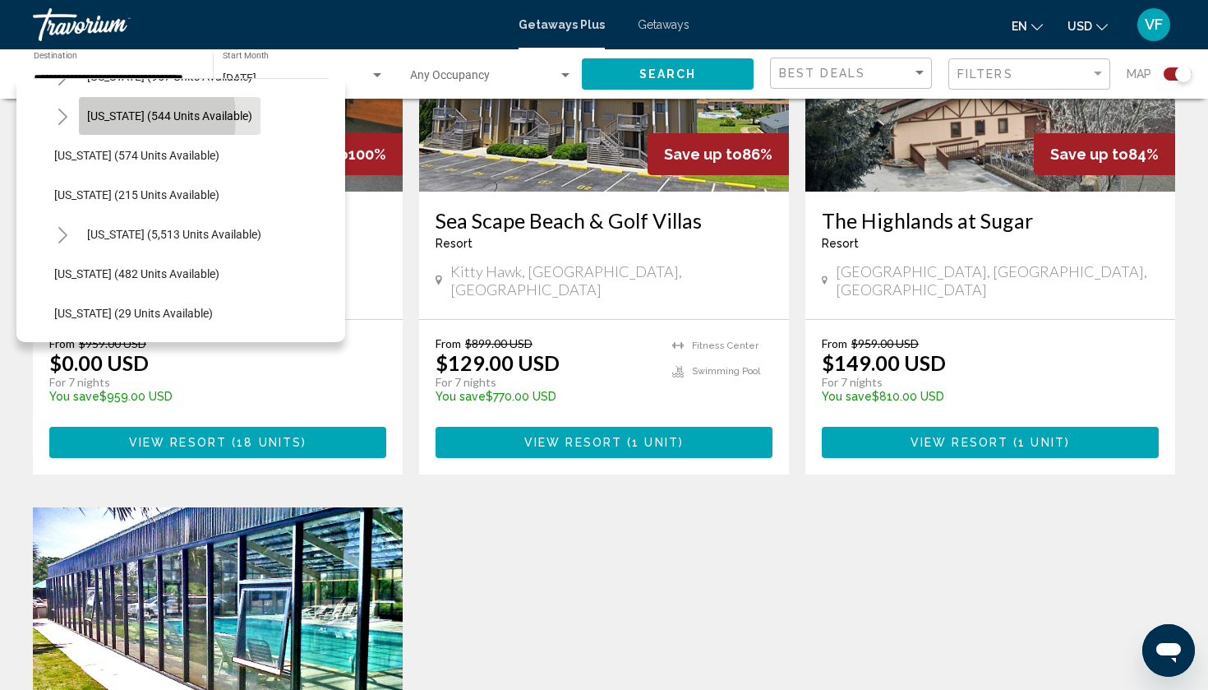
click at [111, 118] on span "[US_STATE] (544 units available)" at bounding box center [169, 115] width 165 height 13
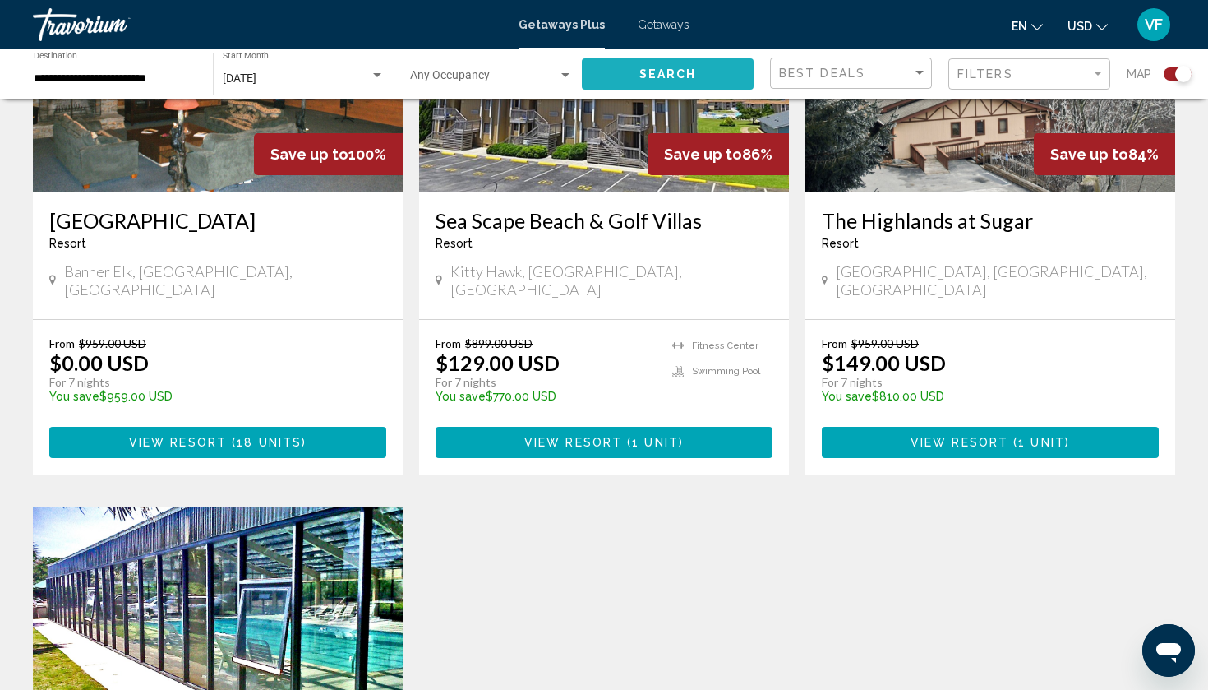
click at [626, 85] on button "Search" at bounding box center [668, 73] width 172 height 30
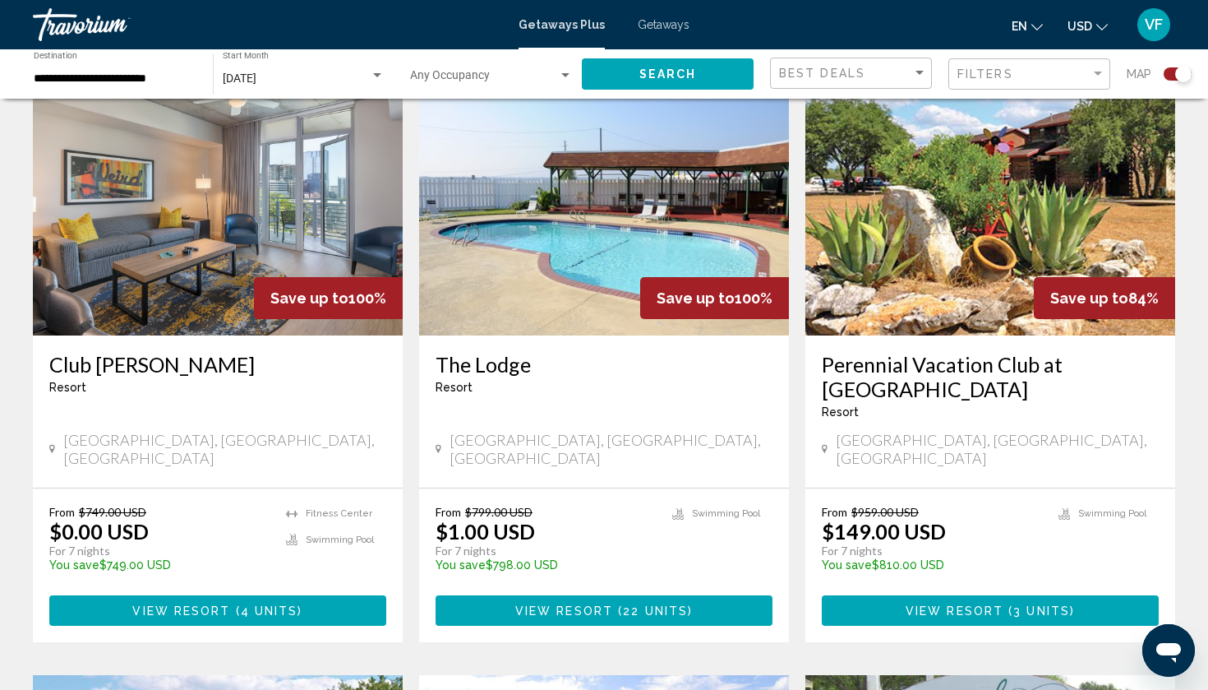
scroll to position [473, 0]
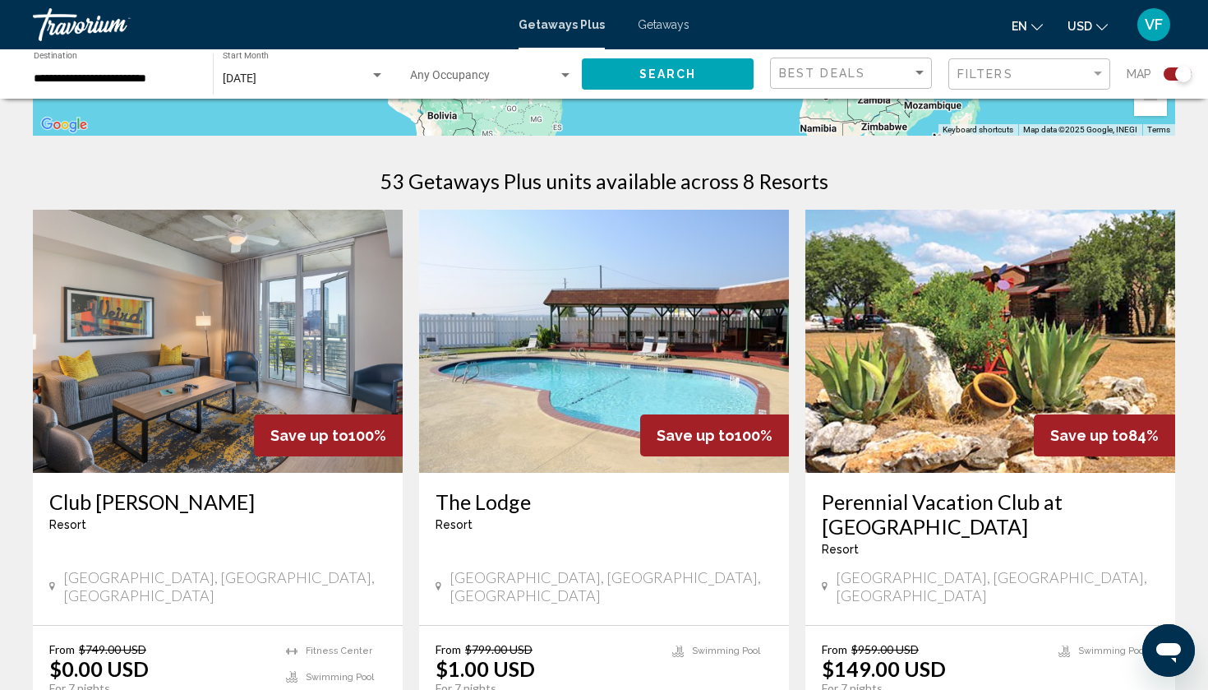
click at [159, 81] on input "**********" at bounding box center [115, 78] width 163 height 13
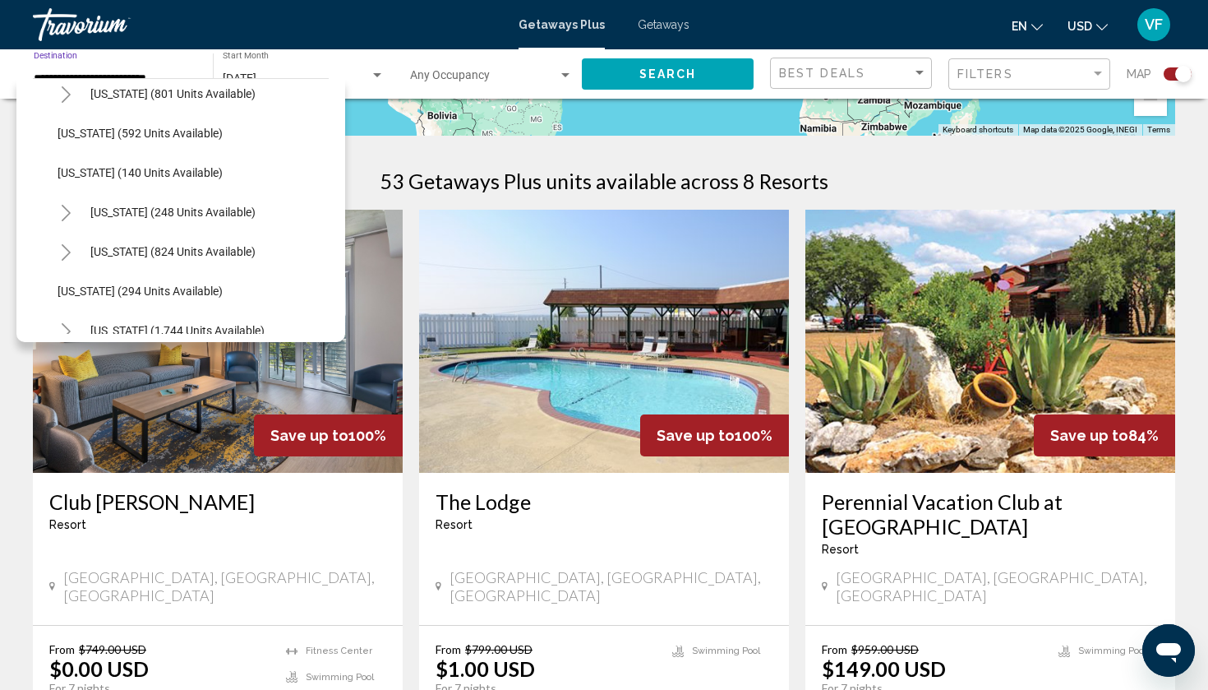
scroll to position [1034, 0]
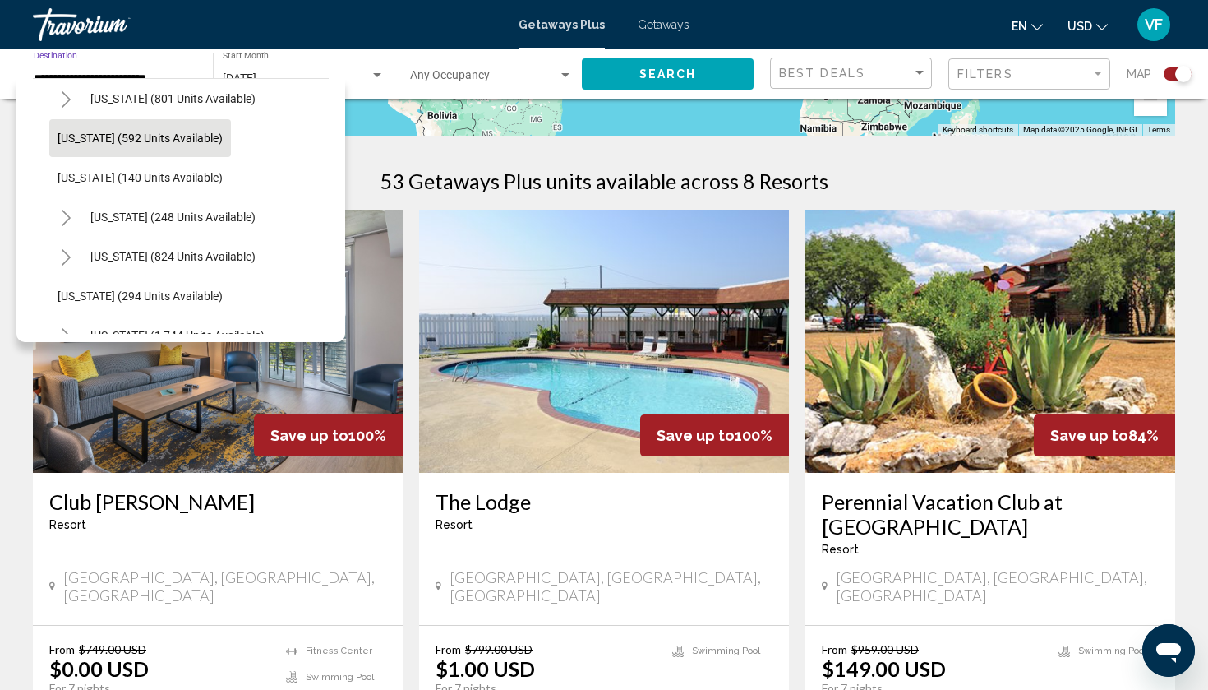
click at [95, 145] on button "[US_STATE] (592 units available)" at bounding box center [140, 138] width 182 height 38
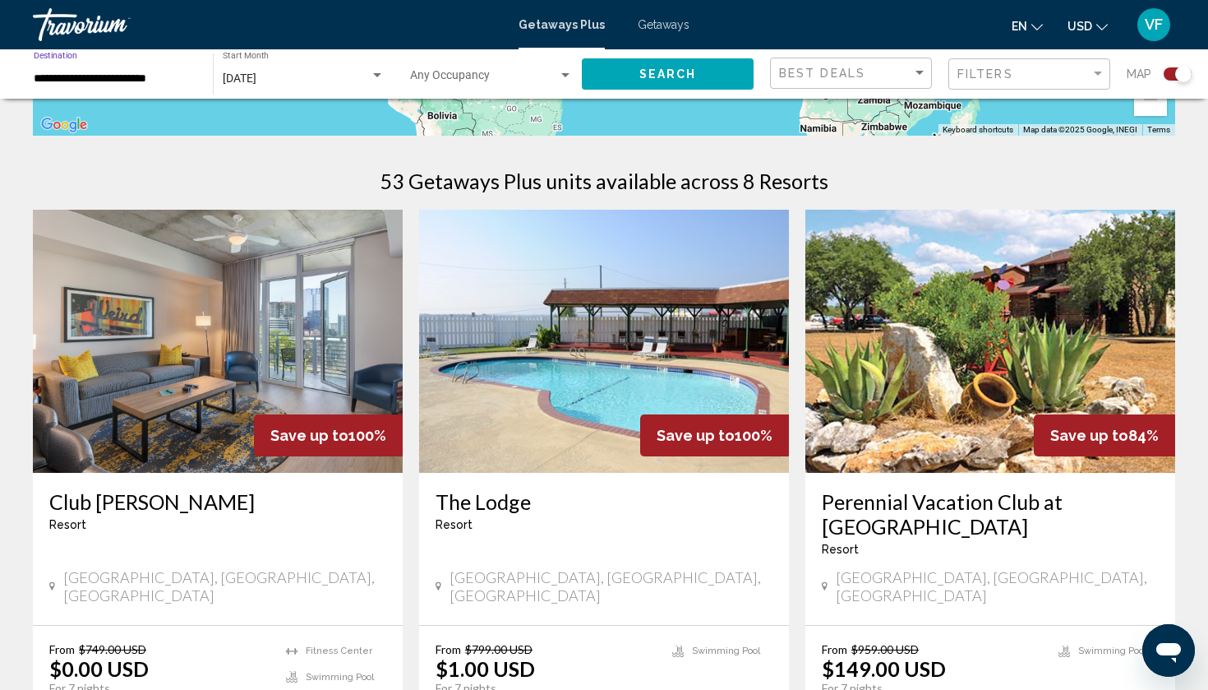
type input "**********"
click at [635, 81] on button "Search" at bounding box center [668, 73] width 172 height 30
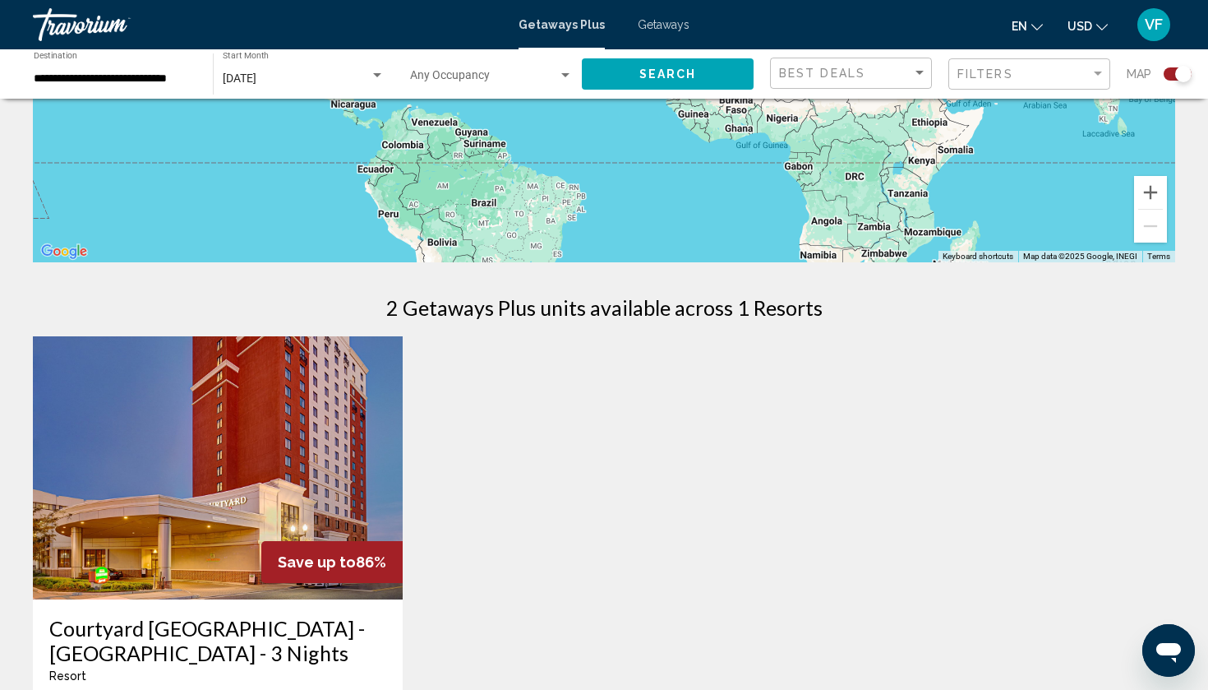
scroll to position [313, 0]
